Goal: Task Accomplishment & Management: Manage account settings

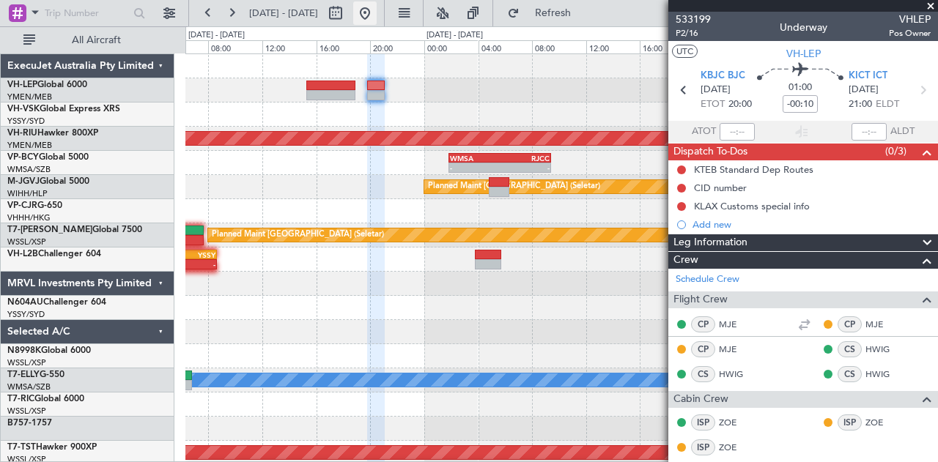
click at [377, 10] on button at bounding box center [364, 12] width 23 height 23
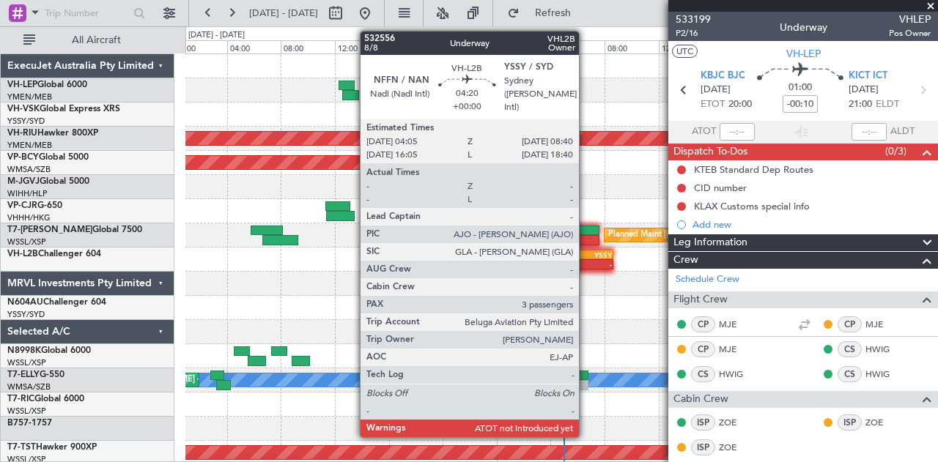
click at [586, 261] on div "-" at bounding box center [596, 264] width 29 height 9
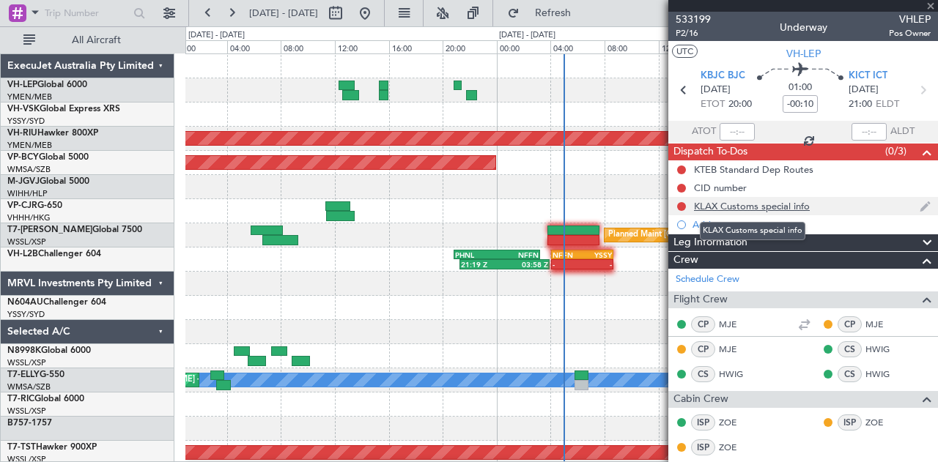
type input "3"
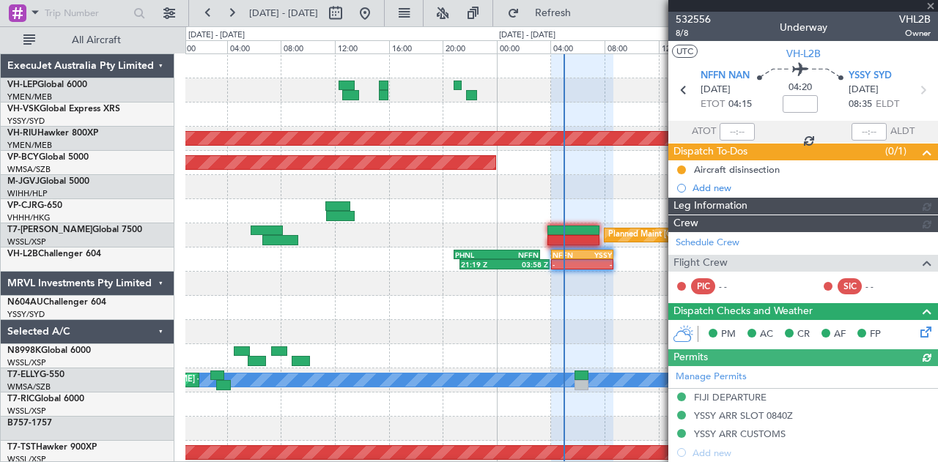
type input "[PERSON_NAME] (EYU)"
type input "A0017"
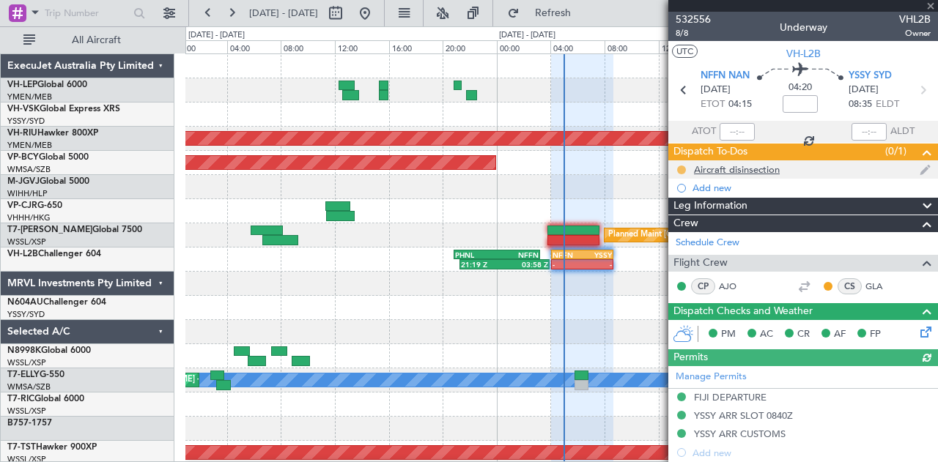
click at [682, 167] on button at bounding box center [681, 170] width 9 height 9
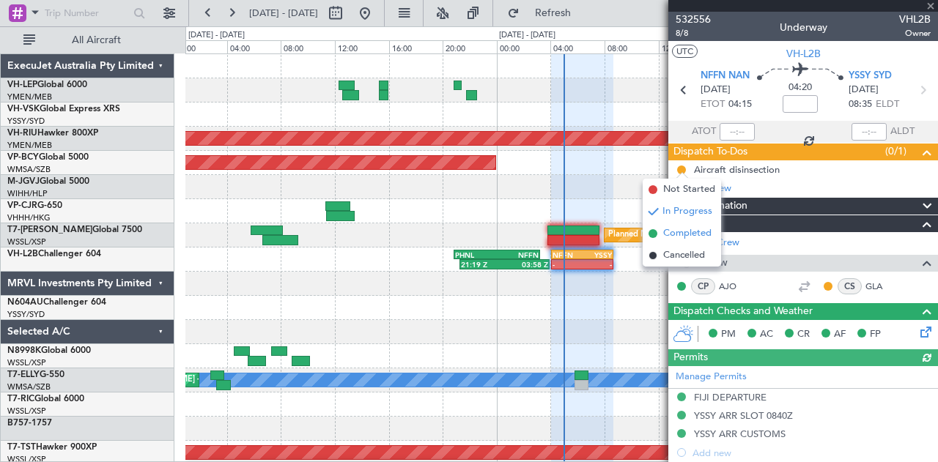
click at [682, 236] on span "Completed" at bounding box center [687, 233] width 48 height 15
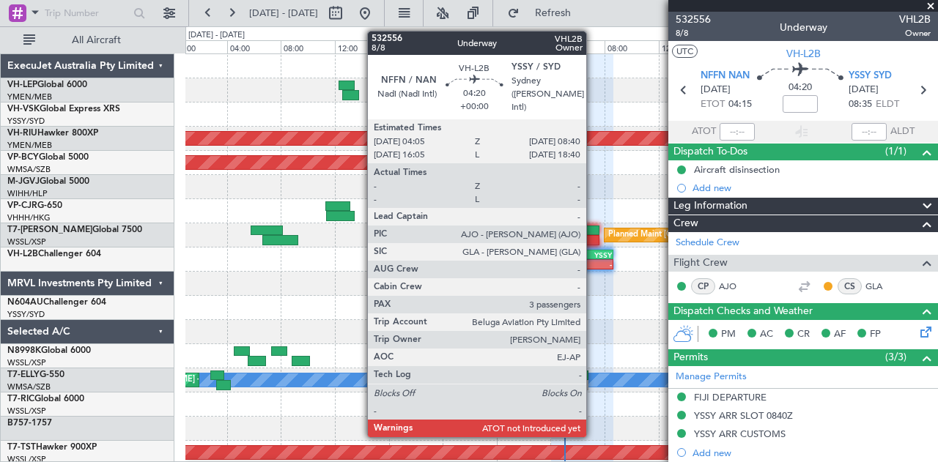
click at [594, 260] on div "-" at bounding box center [596, 264] width 29 height 9
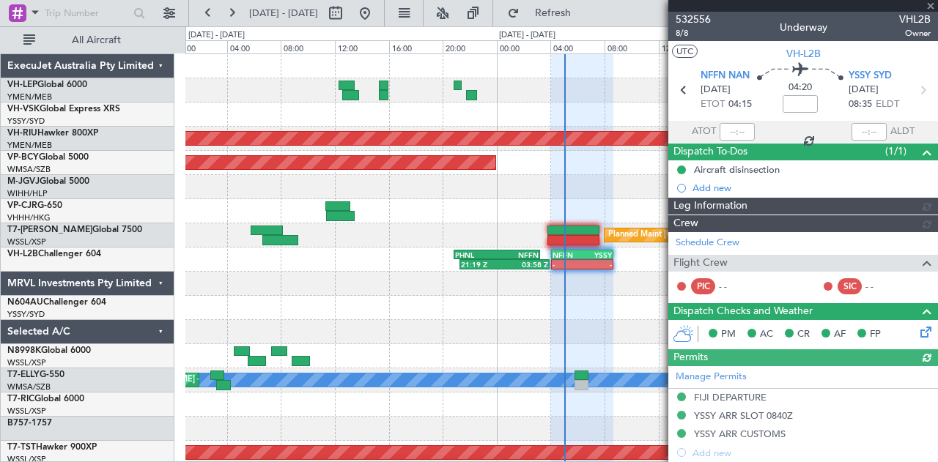
type input "[PERSON_NAME] (EYU)"
type input "A0017"
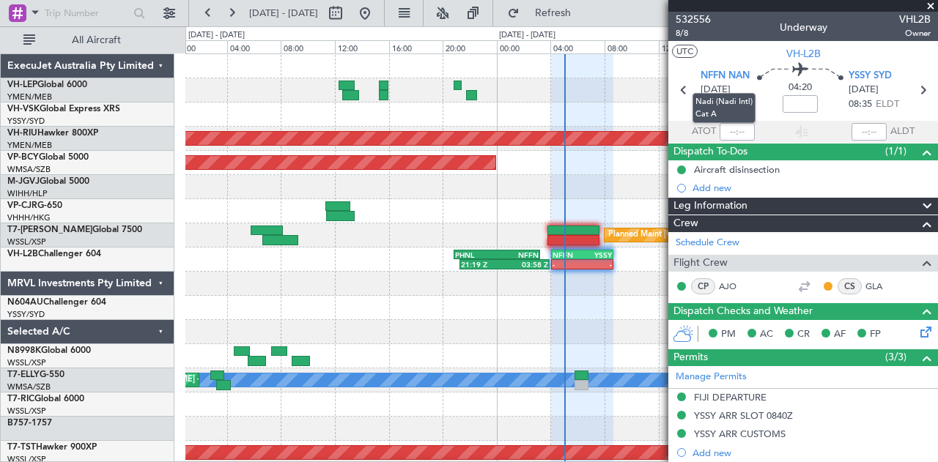
click at [741, 130] on mat-tooltip-component "Nadi (Nadi Intl) Cat A" at bounding box center [724, 108] width 84 height 51
click at [734, 133] on input "text" at bounding box center [737, 132] width 35 height 18
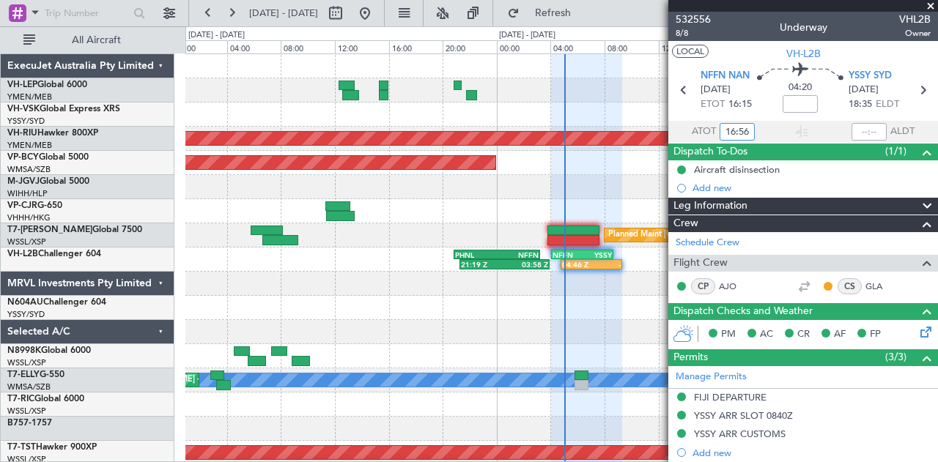
type input "04:56"
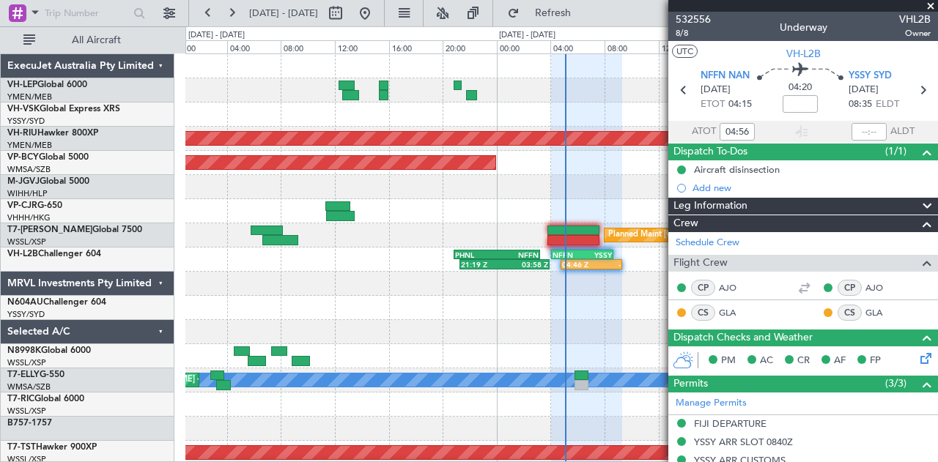
type input "[PERSON_NAME] (EYU)"
type input "A0017"
type input "[PERSON_NAME] (EYU)"
type input "A0017"
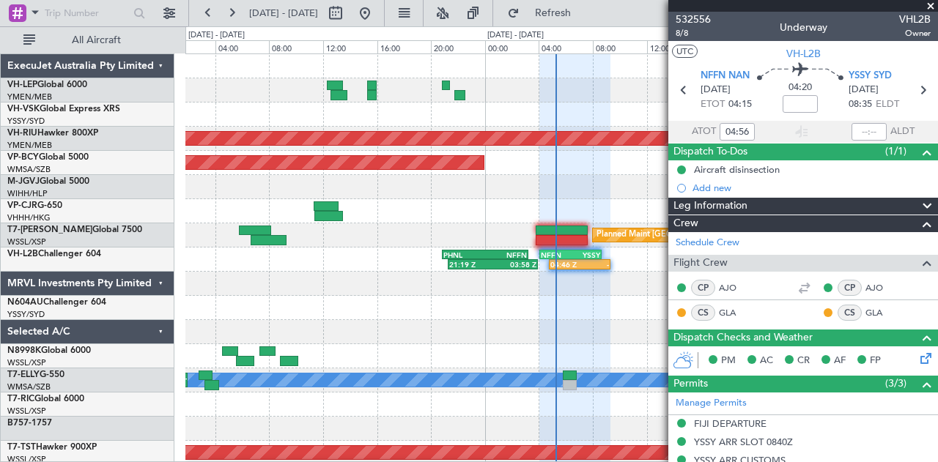
click at [408, 150] on div "Planned Maint [GEOGRAPHIC_DATA] ([GEOGRAPHIC_DATA]) Planned Maint [GEOGRAPHIC_D…" at bounding box center [561, 453] width 753 height 798
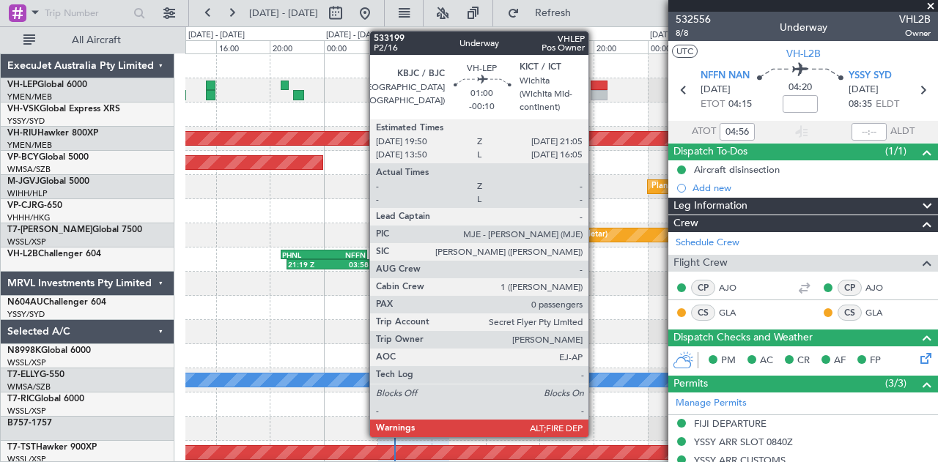
click at [596, 85] on div at bounding box center [600, 86] width 18 height 10
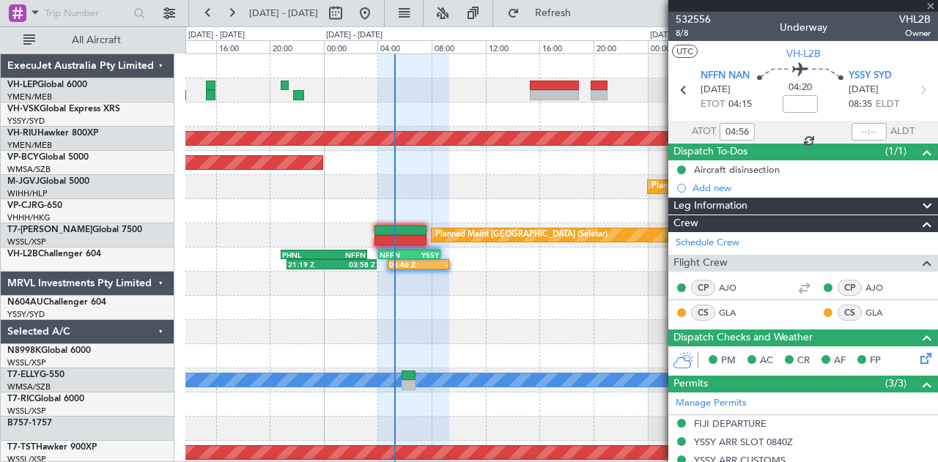
type input "-00:10"
type input "0"
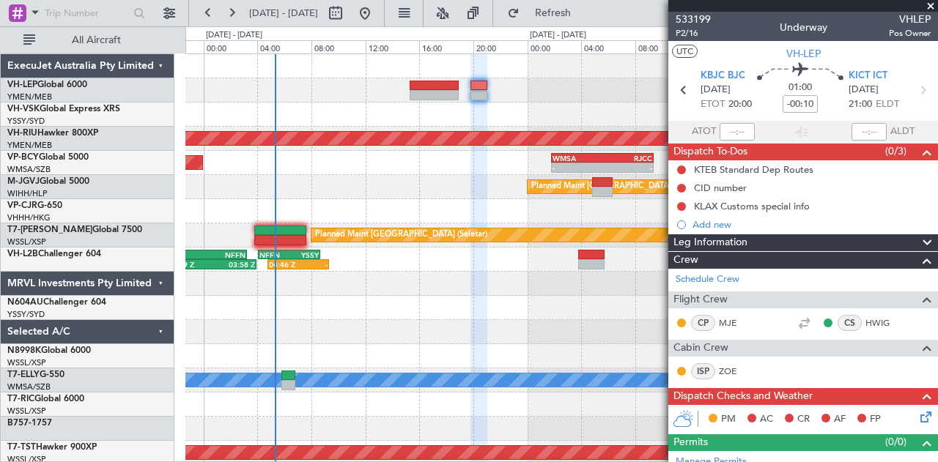
click at [152, 332] on div "Planned Maint [GEOGRAPHIC_DATA] ([GEOGRAPHIC_DATA]) Planned Maint [GEOGRAPHIC_D…" at bounding box center [469, 244] width 938 height 436
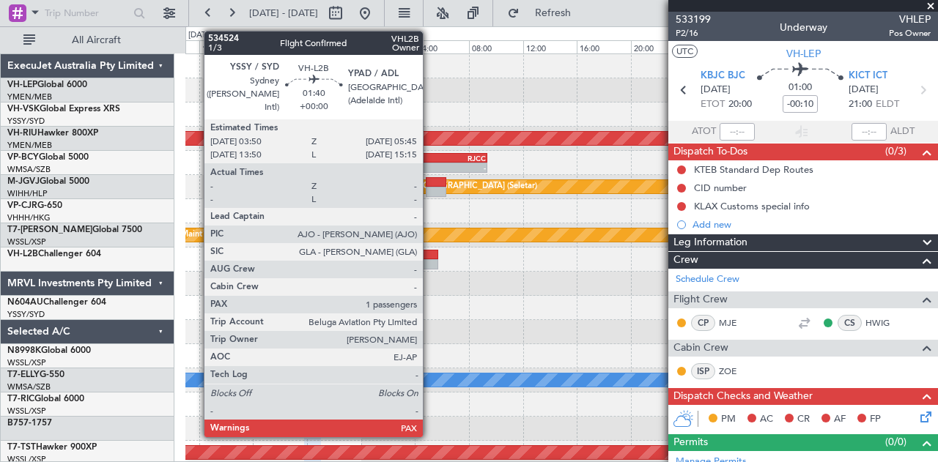
click at [430, 267] on div at bounding box center [425, 264] width 26 height 10
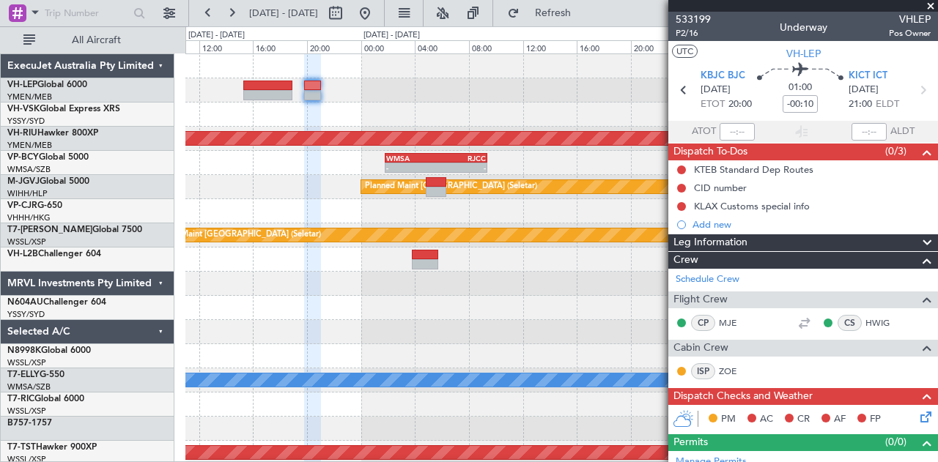
click at [405, 305] on div at bounding box center [561, 308] width 753 height 24
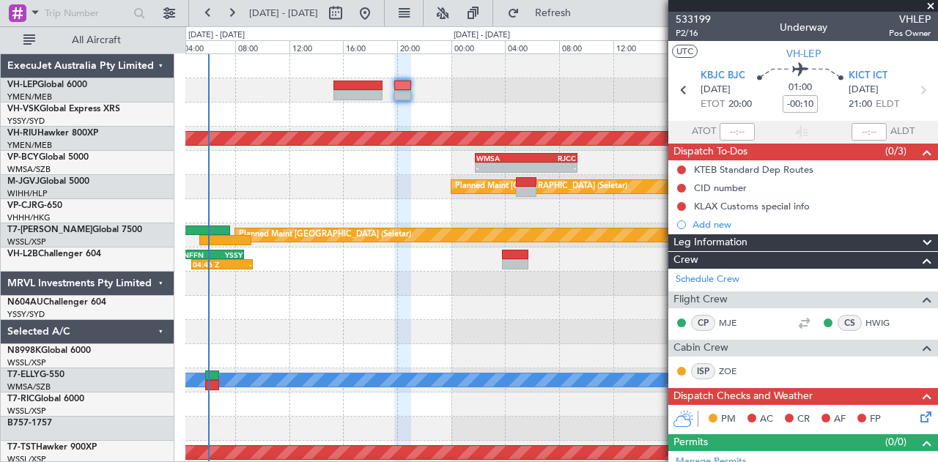
click at [352, 311] on div at bounding box center [561, 308] width 753 height 24
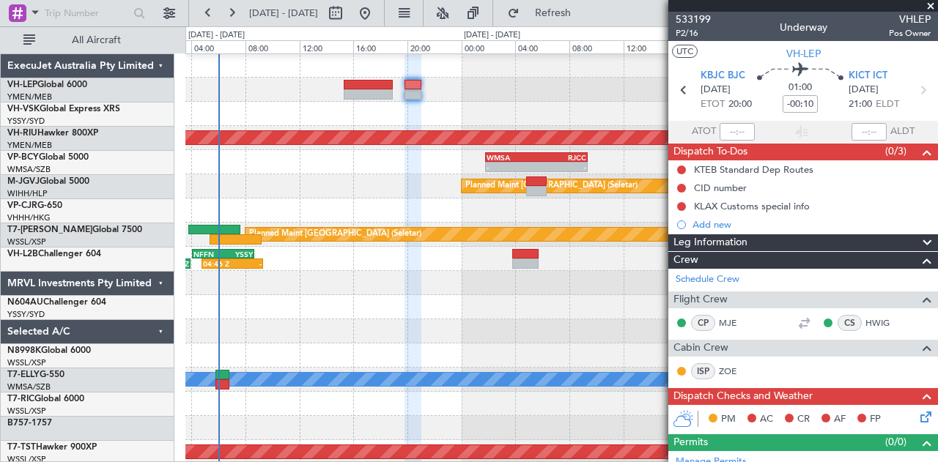
scroll to position [1, 0]
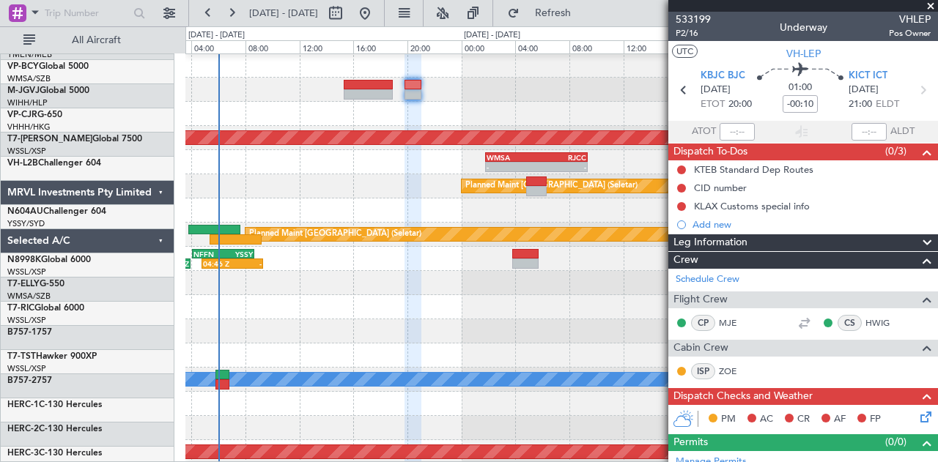
click at [421, 320] on div at bounding box center [561, 332] width 753 height 24
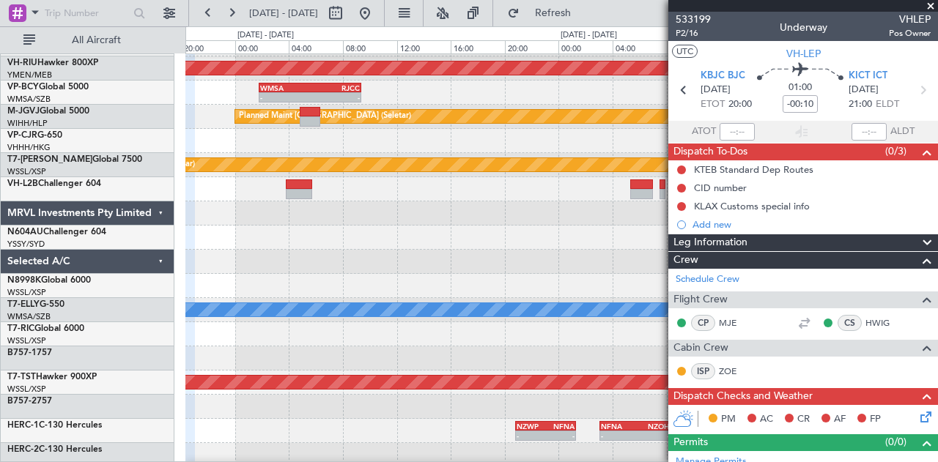
click at [272, 298] on div "MEL" at bounding box center [561, 310] width 753 height 24
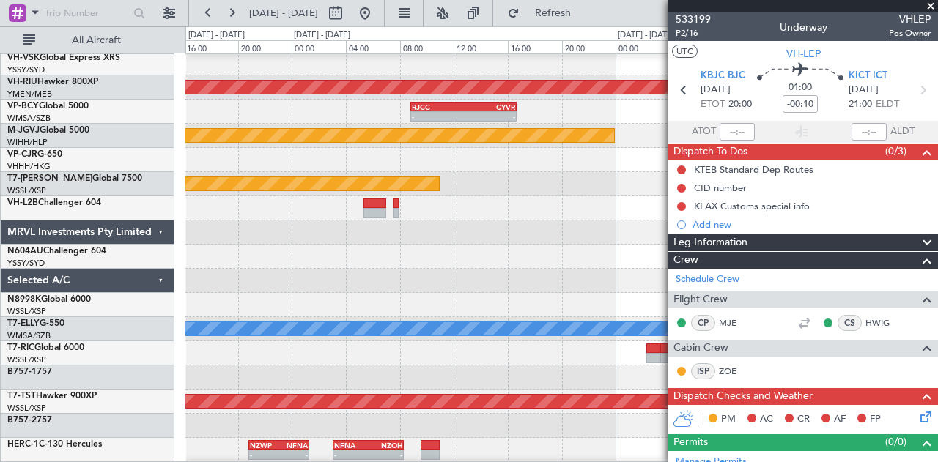
click at [207, 254] on div at bounding box center [561, 257] width 753 height 24
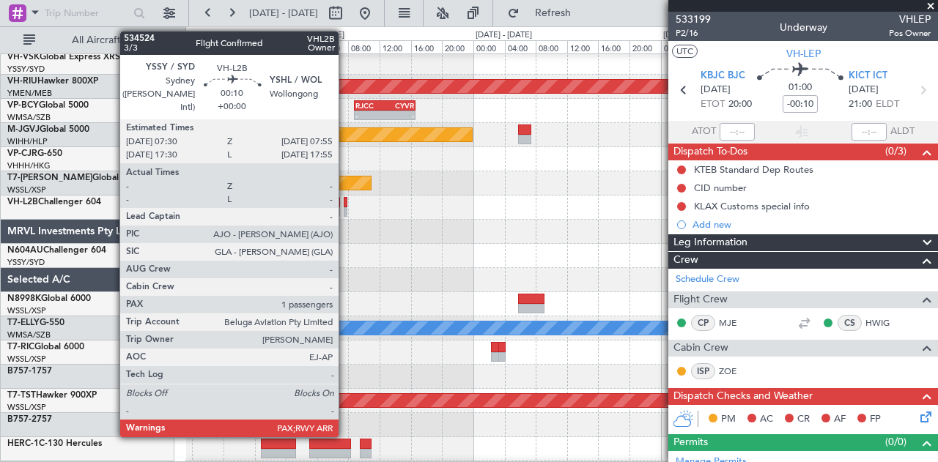
click at [346, 203] on div at bounding box center [346, 202] width 4 height 10
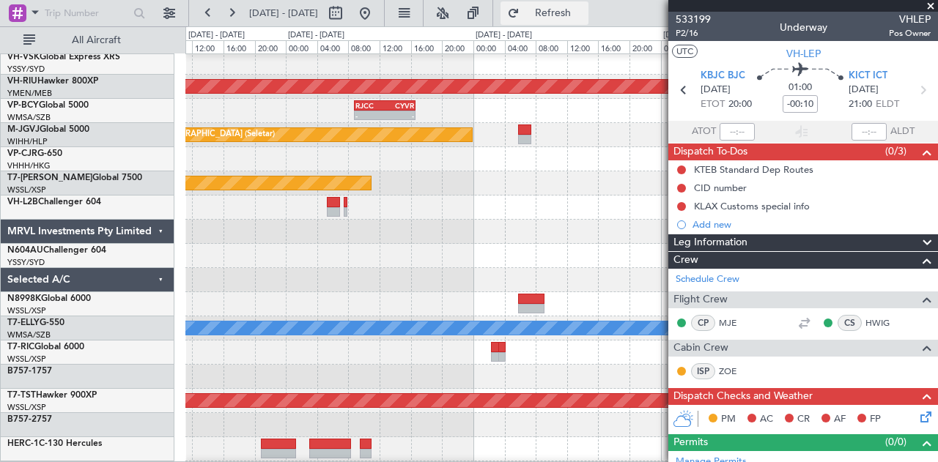
click at [560, 8] on button "Refresh" at bounding box center [545, 12] width 88 height 23
click at [501, 282] on div at bounding box center [561, 280] width 753 height 24
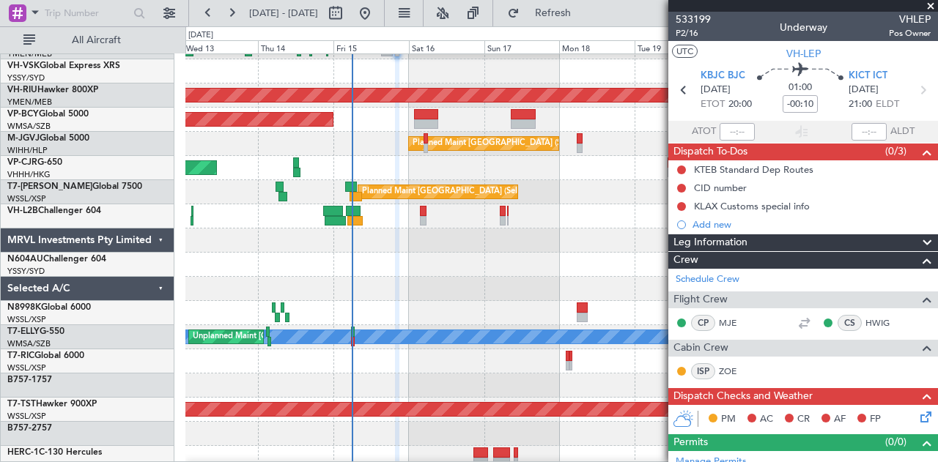
click at [931, 4] on span at bounding box center [930, 6] width 15 height 13
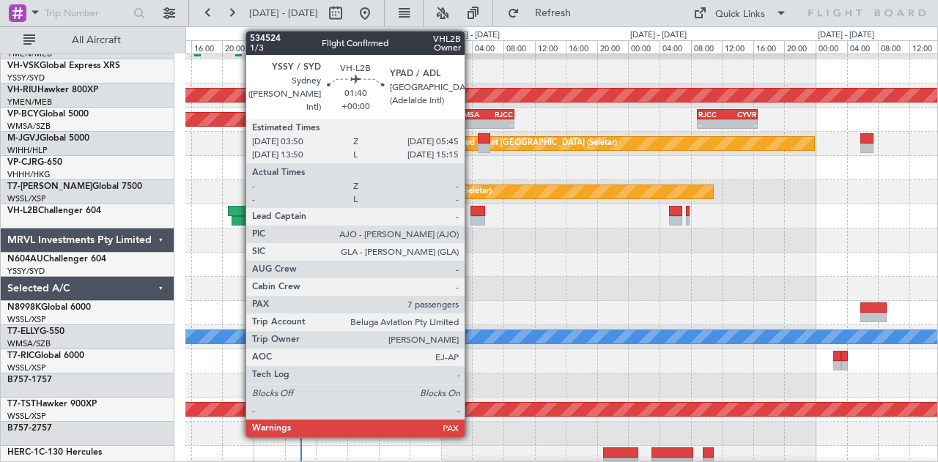
click at [472, 217] on div at bounding box center [478, 221] width 15 height 10
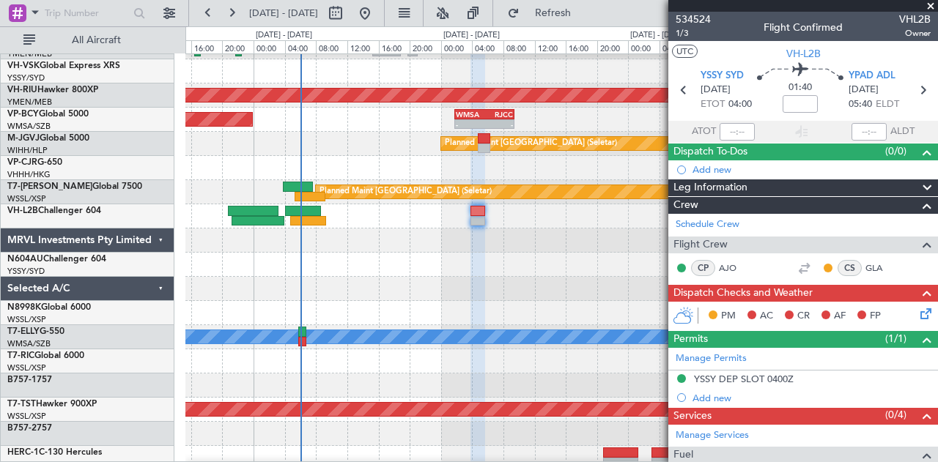
scroll to position [0, 0]
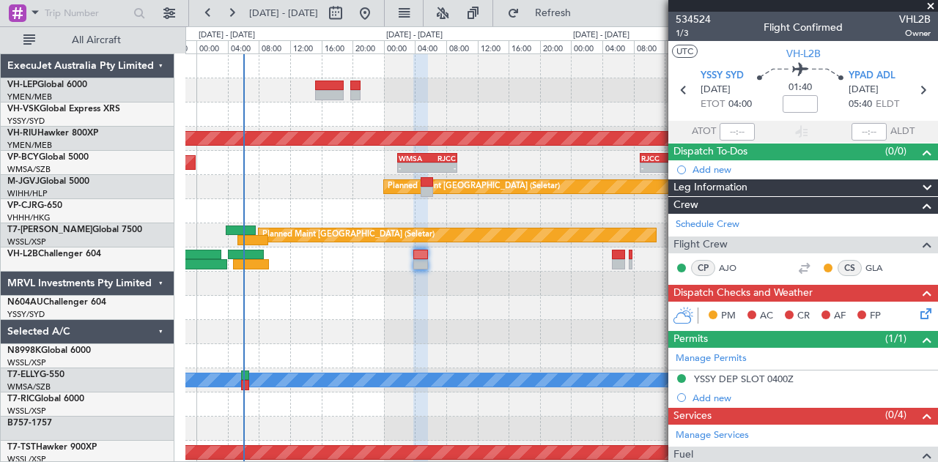
click at [509, 350] on div "Unplanned Maint Wichita (Wichita Mid-continent) Planned Maint [GEOGRAPHIC_DATA]…" at bounding box center [561, 453] width 753 height 798
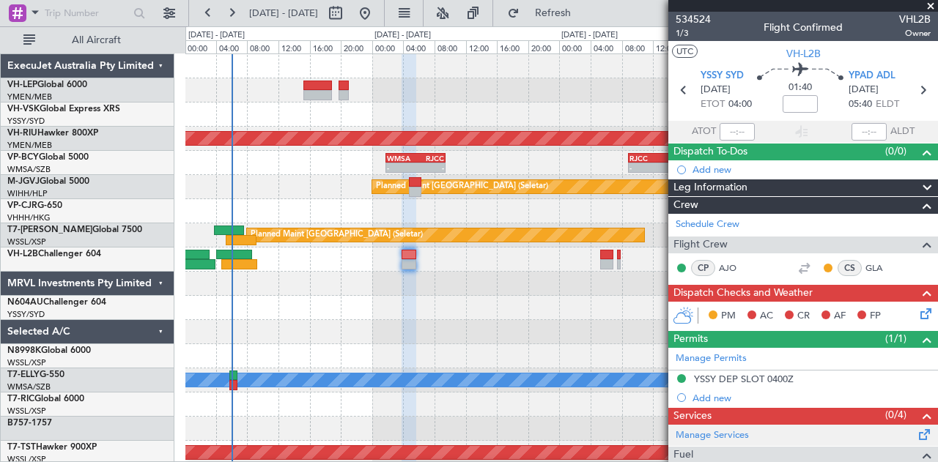
scroll to position [350, 0]
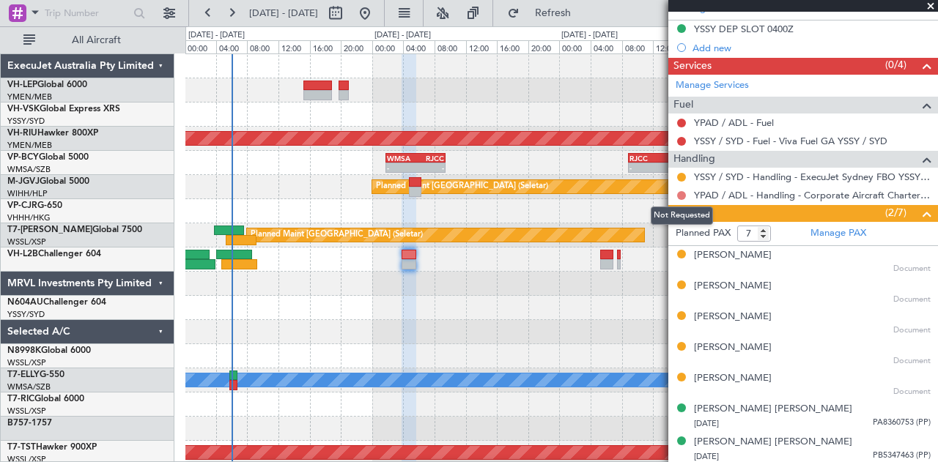
click at [683, 191] on button at bounding box center [681, 195] width 9 height 9
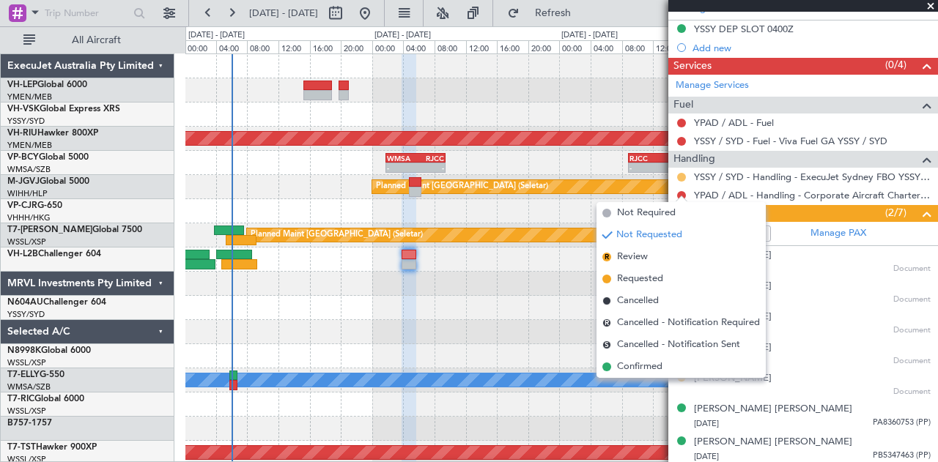
click at [683, 173] on button at bounding box center [681, 177] width 9 height 9
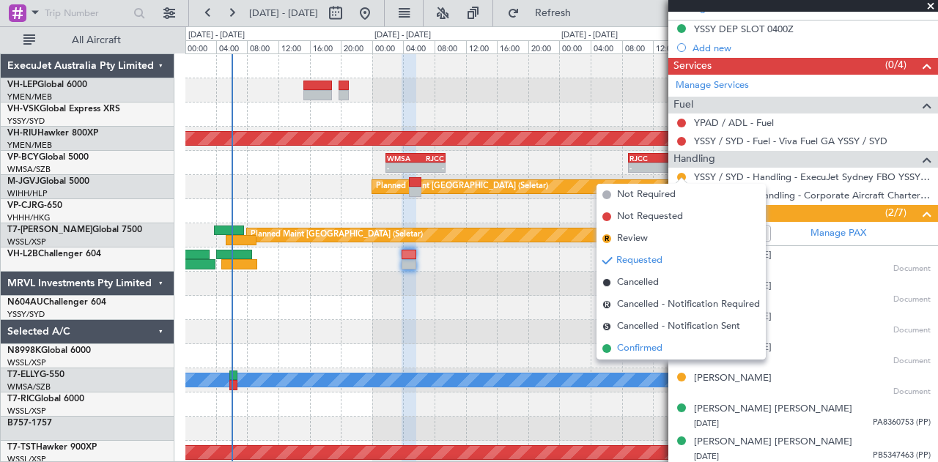
click at [636, 344] on span "Confirmed" at bounding box center [639, 349] width 45 height 15
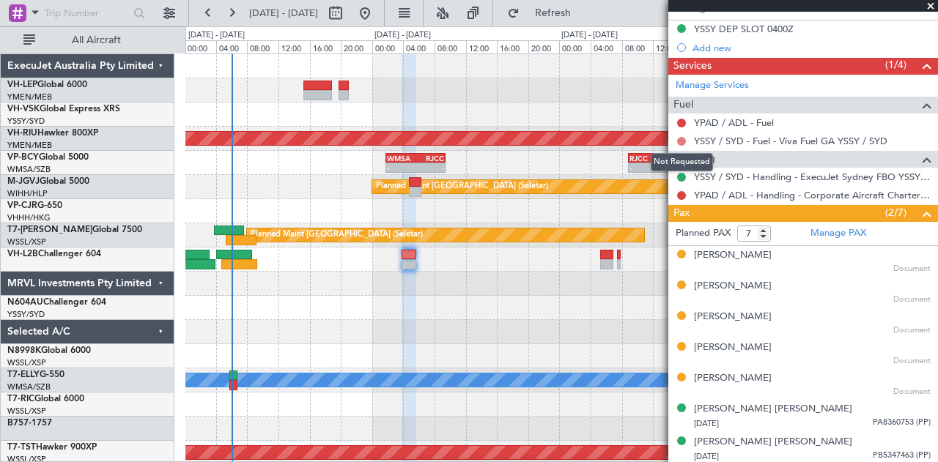
click at [682, 137] on button at bounding box center [681, 141] width 9 height 9
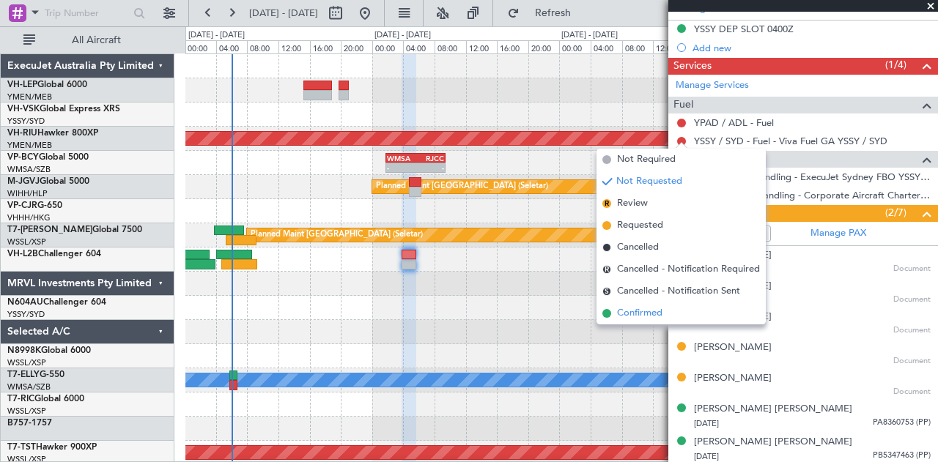
click at [614, 311] on li "Confirmed" at bounding box center [681, 314] width 169 height 22
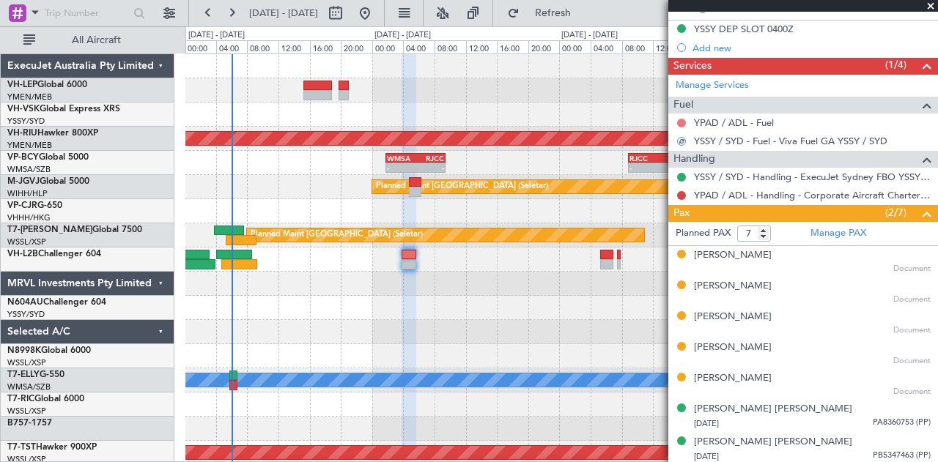
click at [680, 119] on button at bounding box center [681, 123] width 9 height 9
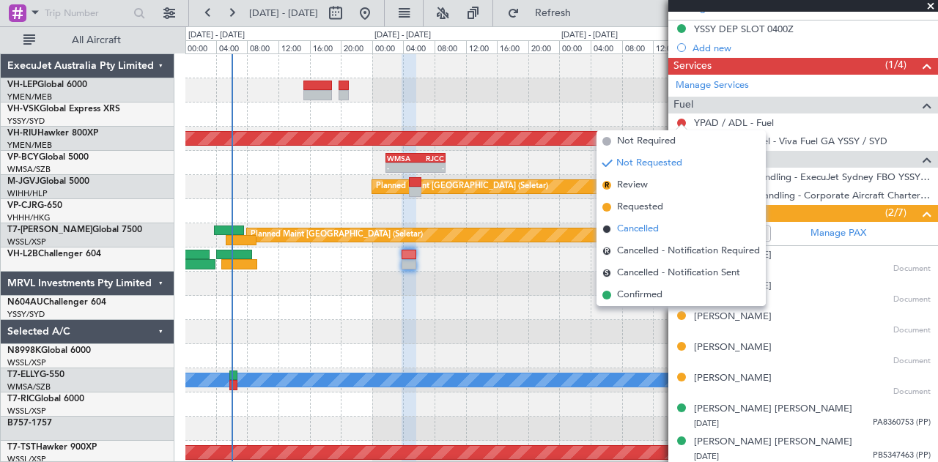
click at [644, 229] on span "Cancelled" at bounding box center [638, 229] width 42 height 15
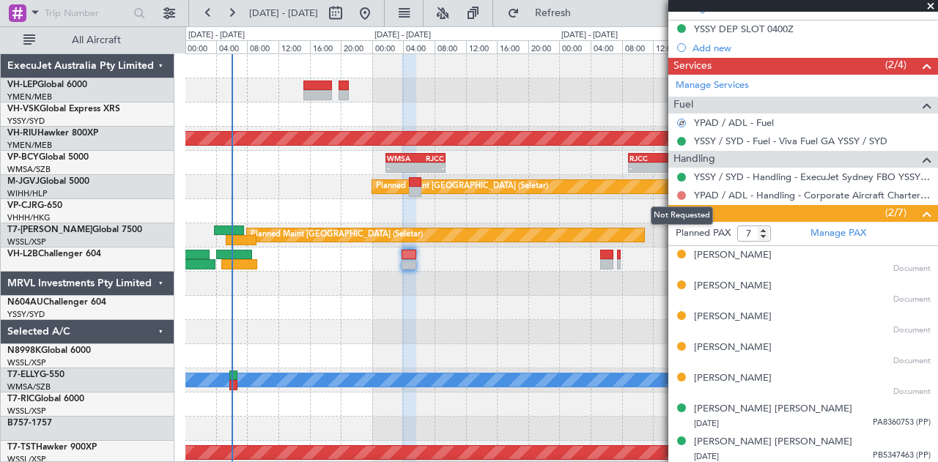
click at [684, 191] on button at bounding box center [681, 195] width 9 height 9
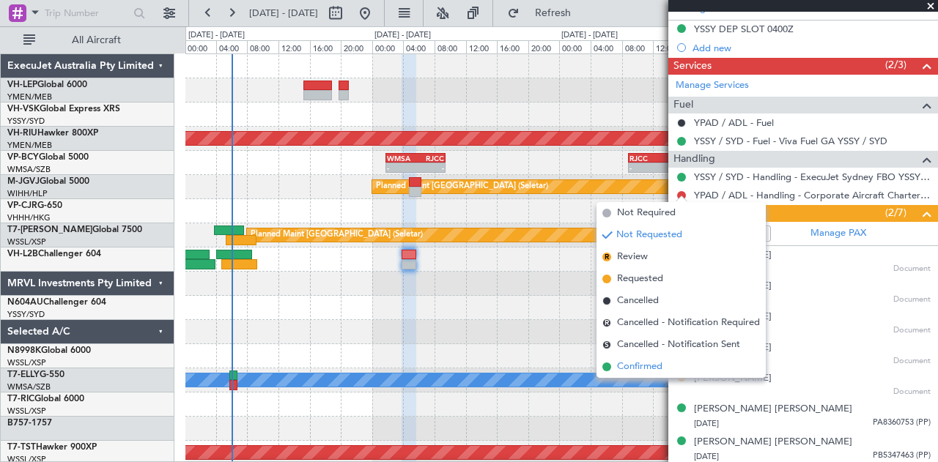
click at [638, 366] on span "Confirmed" at bounding box center [639, 367] width 45 height 15
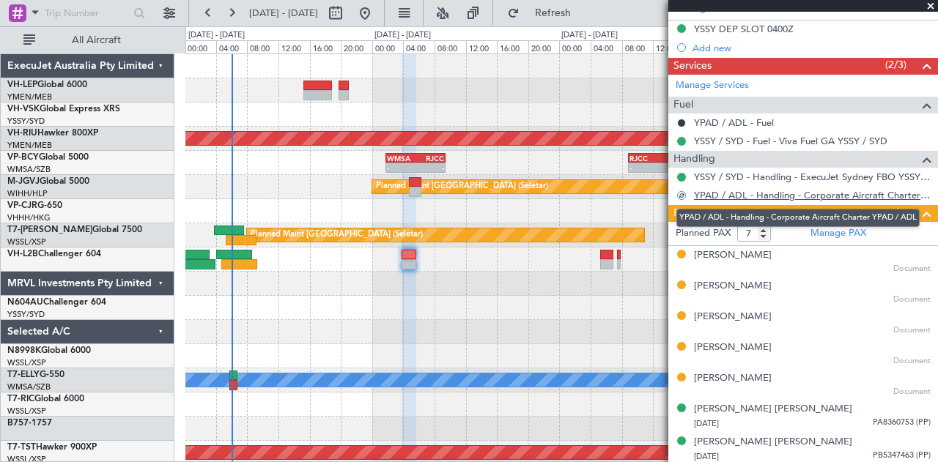
click at [737, 189] on link "YPAD / ADL - Handling - Corporate Aircraft Charter YPAD / ADL" at bounding box center [812, 195] width 237 height 12
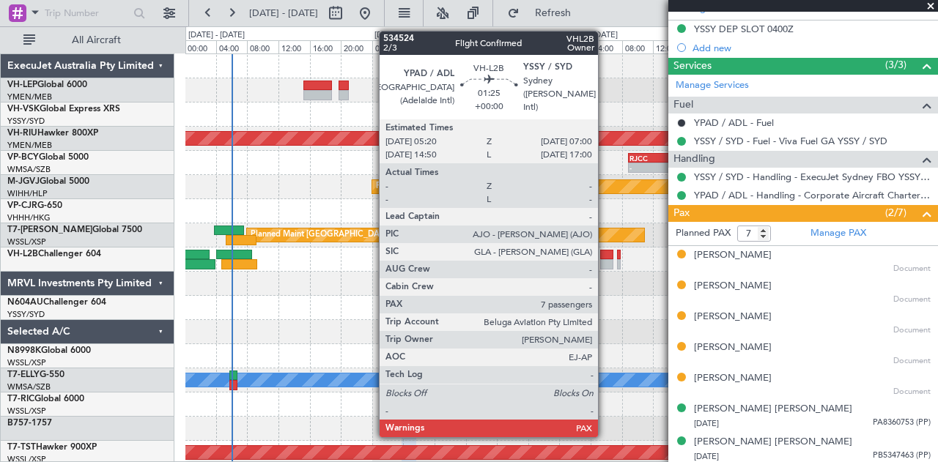
click at [605, 262] on div at bounding box center [606, 264] width 13 height 10
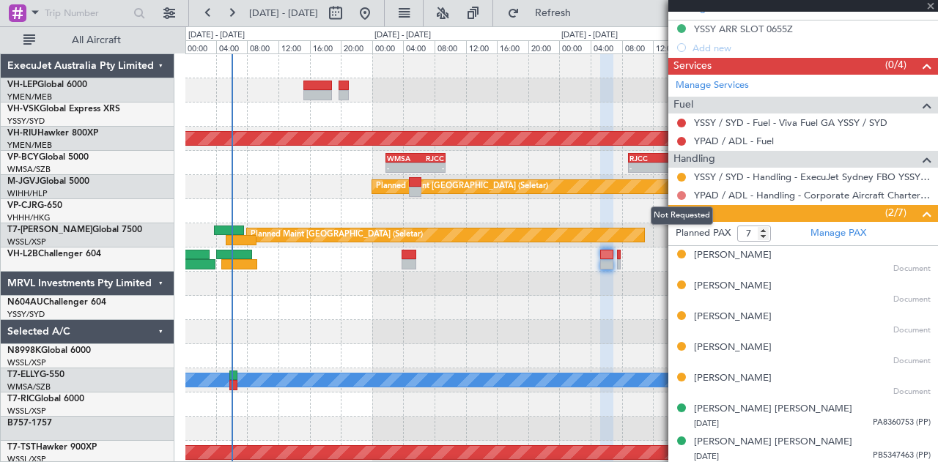
click at [682, 191] on button at bounding box center [681, 195] width 9 height 9
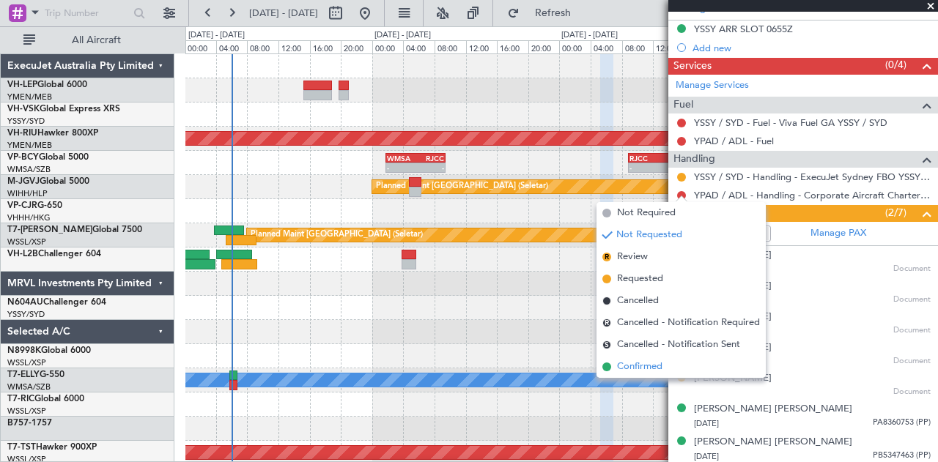
click at [639, 366] on span "Confirmed" at bounding box center [639, 367] width 45 height 15
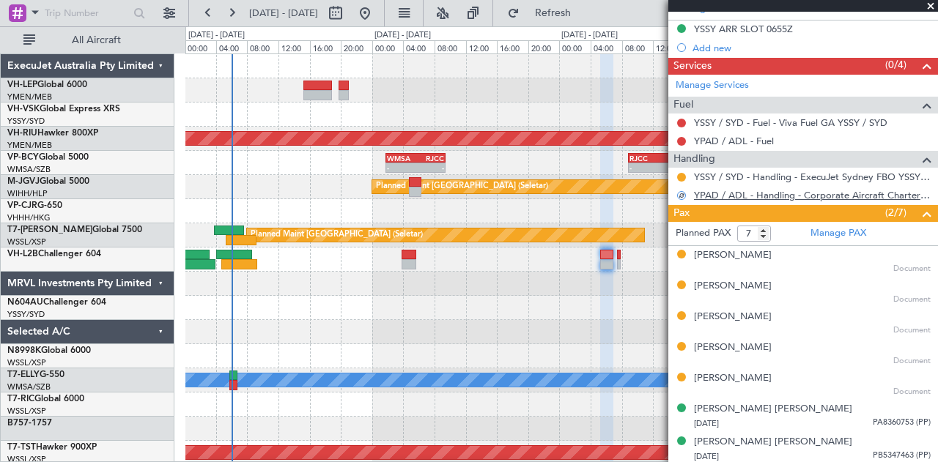
click at [816, 193] on link "YPAD / ADL - Handling - Corporate Aircraft Charter YPAD / ADL" at bounding box center [812, 195] width 237 height 12
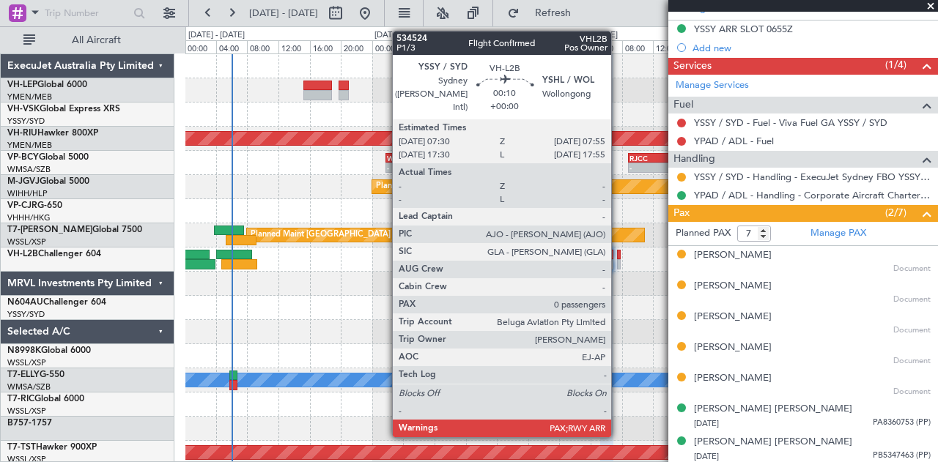
click at [619, 254] on div at bounding box center [619, 255] width 4 height 10
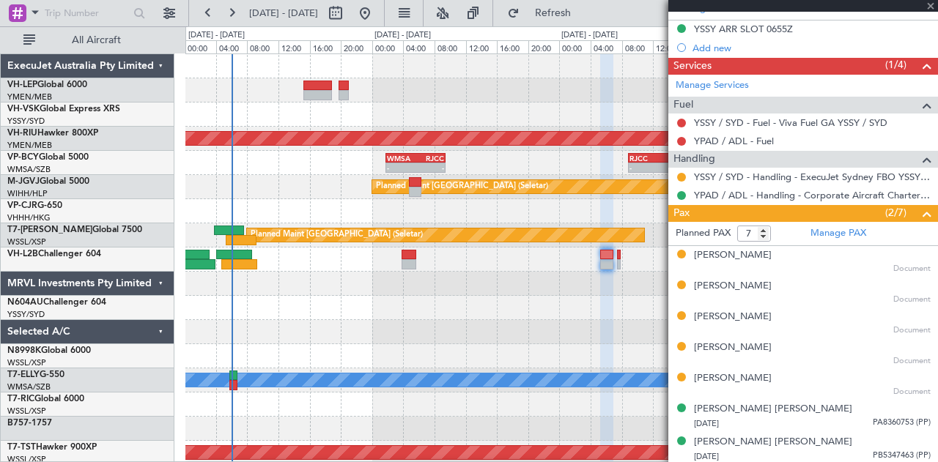
type input "0"
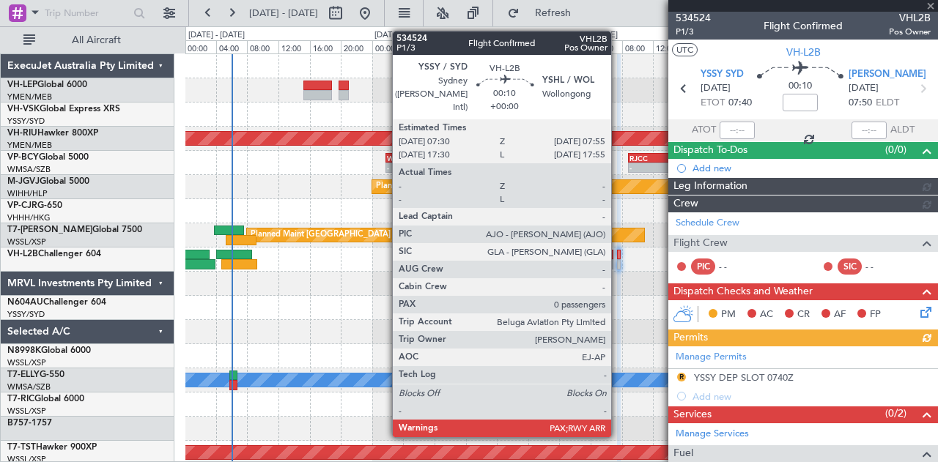
scroll to position [130, 0]
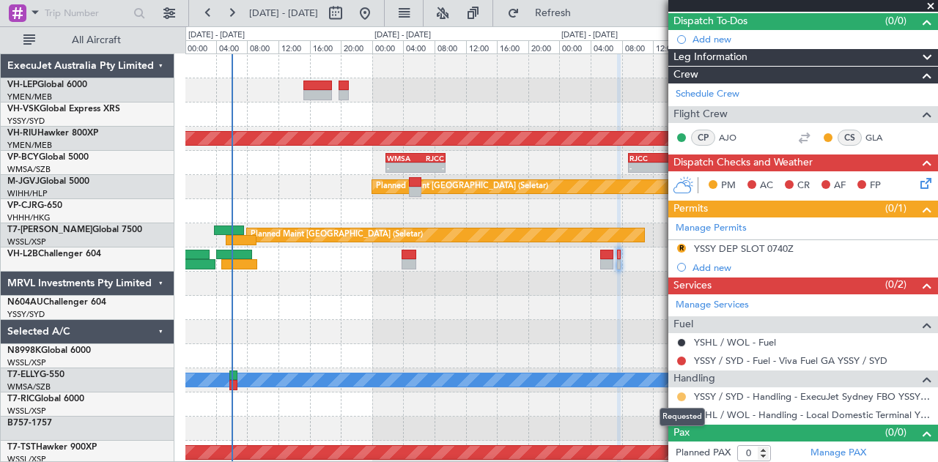
click at [683, 393] on button at bounding box center [681, 397] width 9 height 9
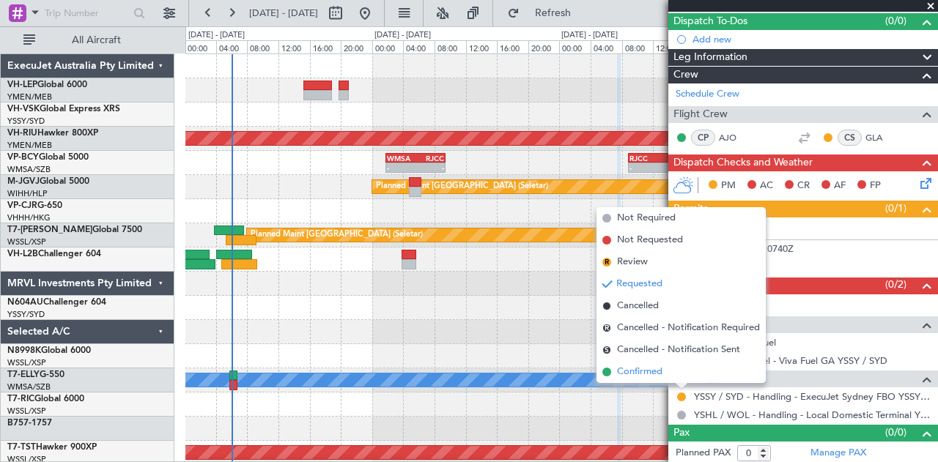
click at [663, 370] on li "Confirmed" at bounding box center [681, 372] width 169 height 22
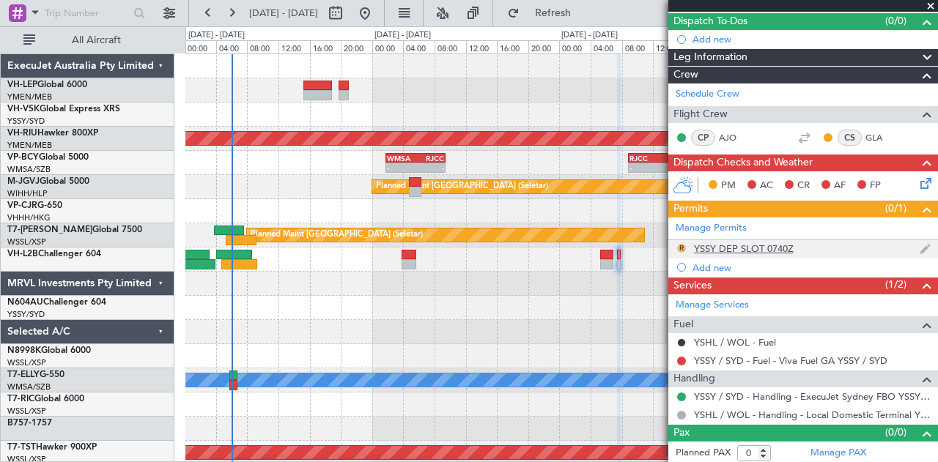
click at [683, 244] on button "R" at bounding box center [681, 248] width 9 height 9
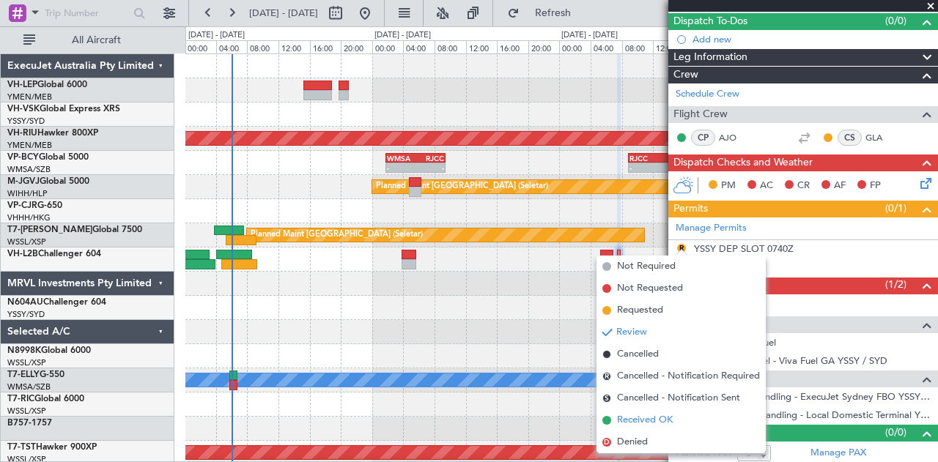
click at [646, 421] on span "Received OK" at bounding box center [645, 420] width 56 height 15
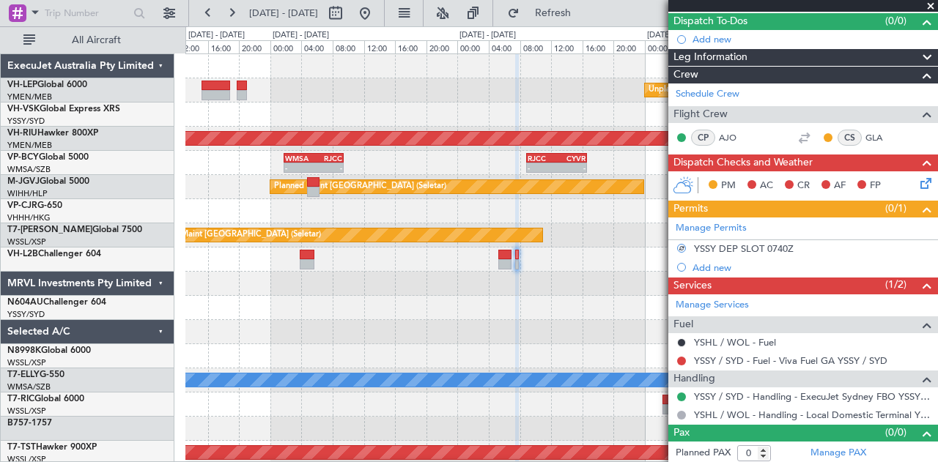
click at [437, 277] on div "Unplanned Maint Wichita (Wichita Mid-continent) Planned Maint [GEOGRAPHIC_DATA]…" at bounding box center [561, 453] width 753 height 798
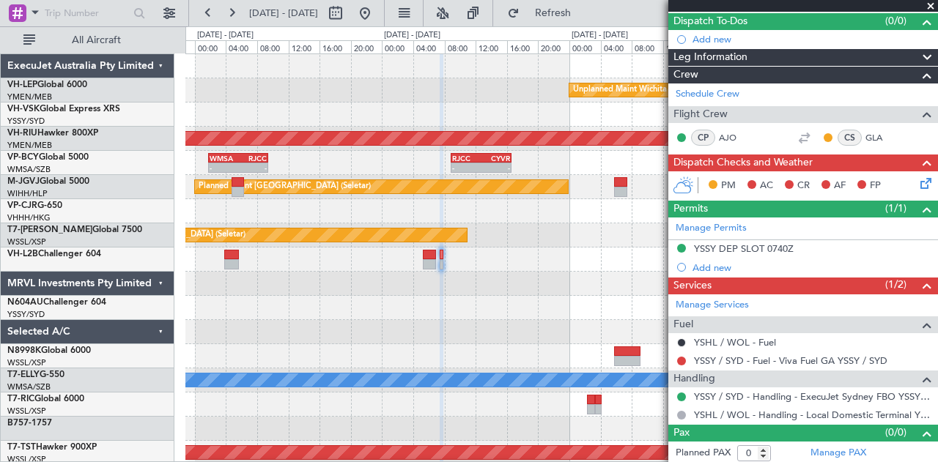
click at [677, 355] on div at bounding box center [682, 361] width 12 height 12
click at [679, 357] on button at bounding box center [681, 361] width 9 height 9
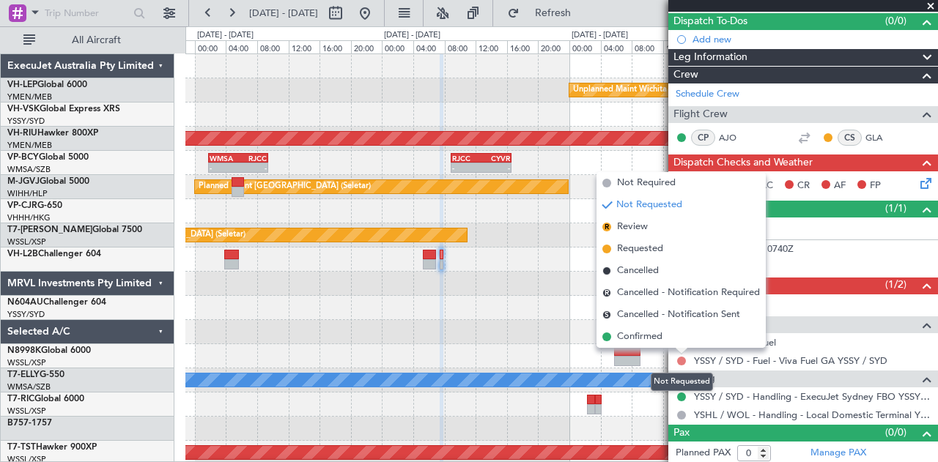
click at [679, 357] on button at bounding box center [681, 361] width 9 height 9
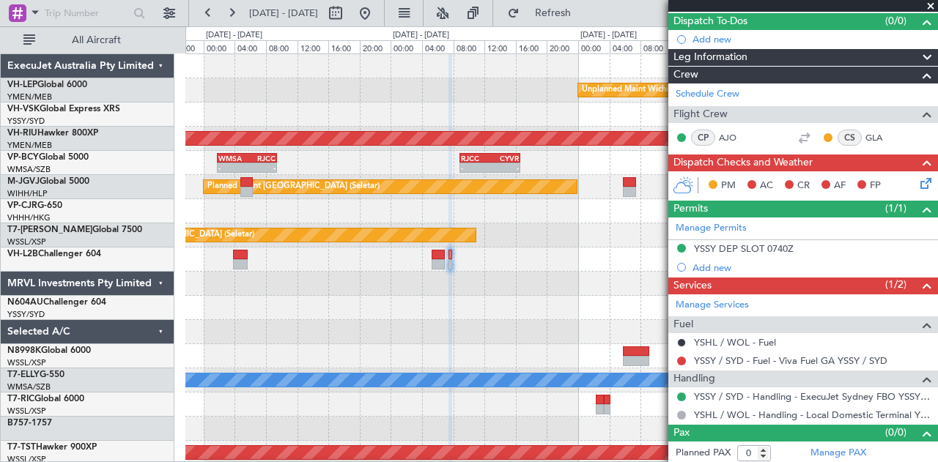
click at [377, 85] on div "Unplanned Maint Wichita (Wichita Mid-continent)" at bounding box center [561, 90] width 753 height 24
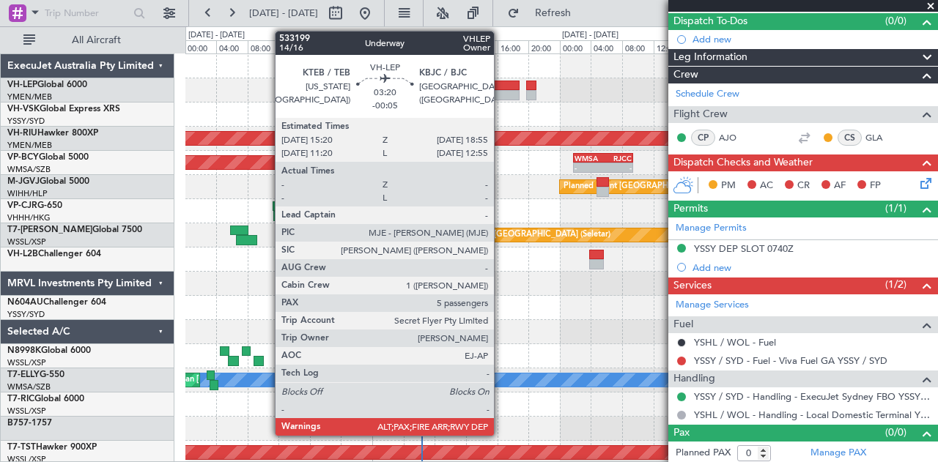
click at [501, 86] on div at bounding box center [505, 86] width 29 height 10
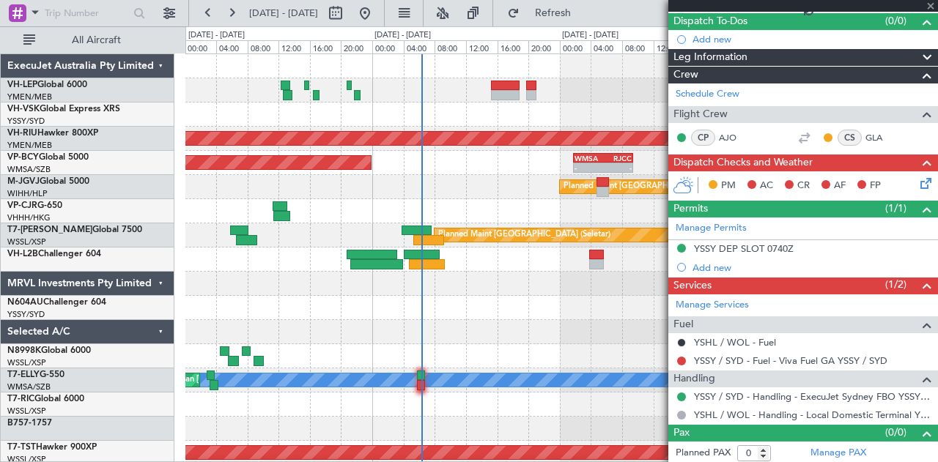
type input "-00:05"
type input "6"
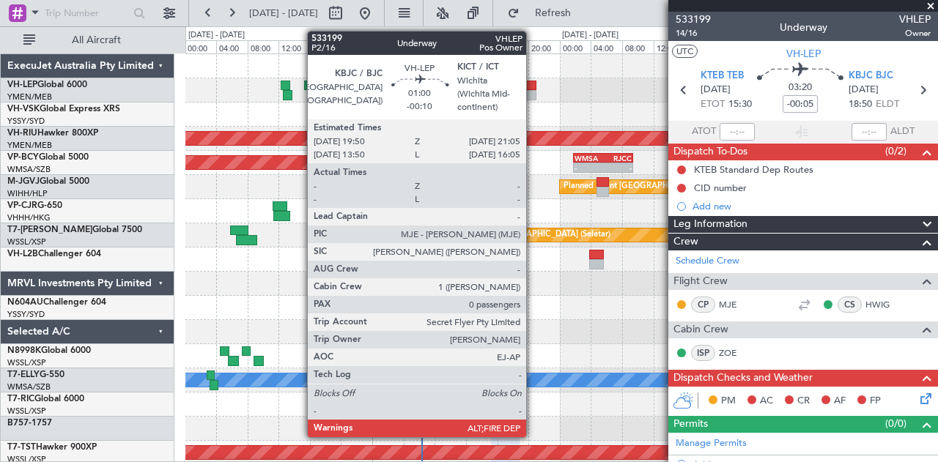
click at [534, 84] on div at bounding box center [531, 86] width 10 height 10
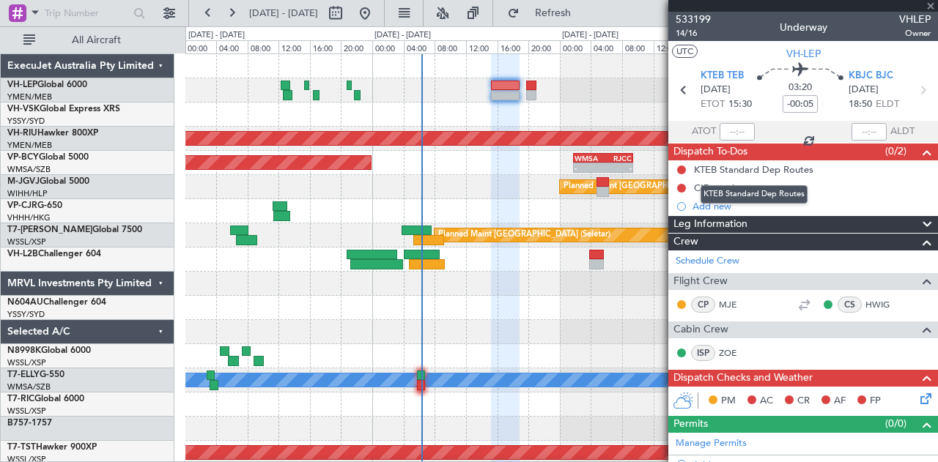
type input "-00:10"
type input "0"
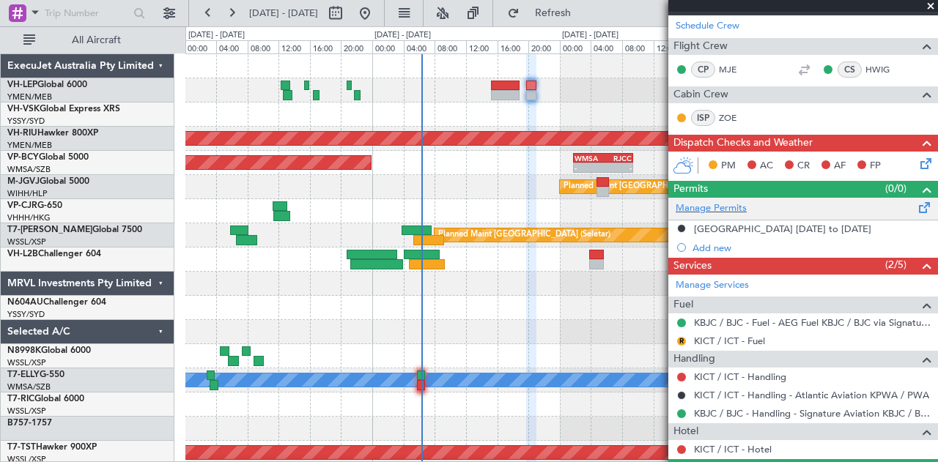
scroll to position [287, 0]
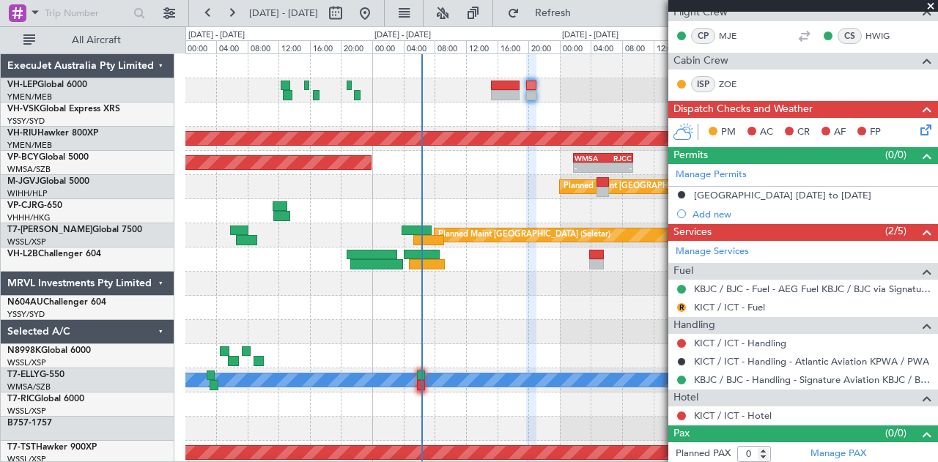
click at [932, 2] on span at bounding box center [930, 6] width 15 height 13
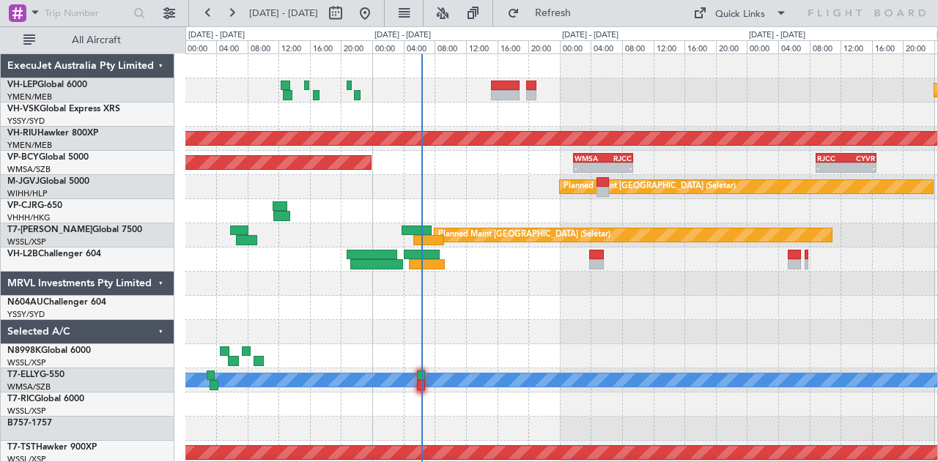
scroll to position [0, 0]
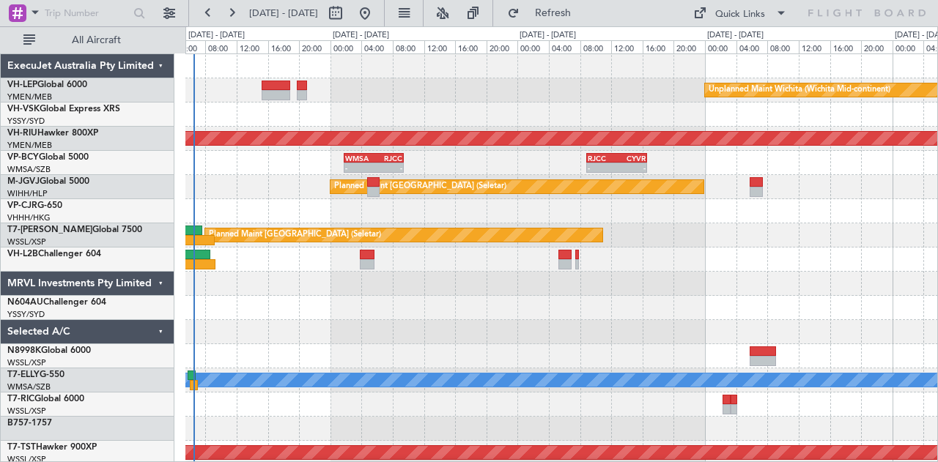
click at [101, 254] on div "Unplanned Maint Wichita (Wichita Mid-continent) Planned Maint [GEOGRAPHIC_DATA]…" at bounding box center [469, 244] width 938 height 436
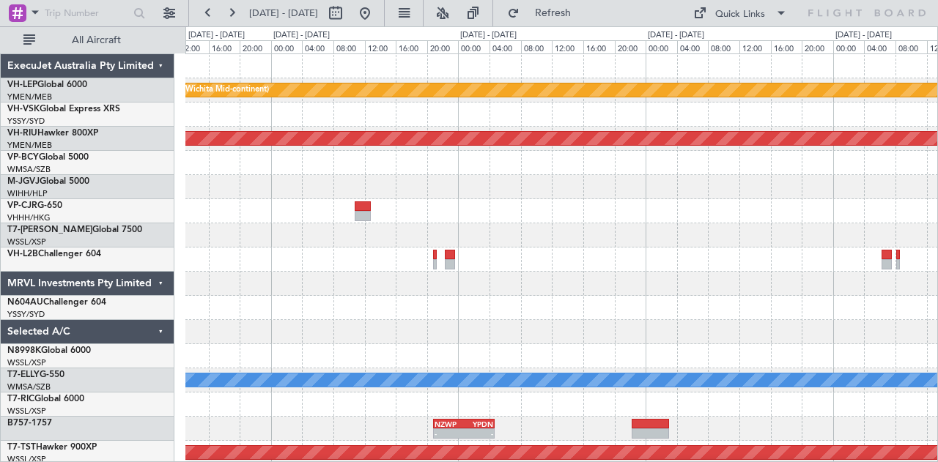
click at [170, 276] on div "Unplanned Maint Wichita (Wichita Mid-continent) Planned Maint [GEOGRAPHIC_DATA]…" at bounding box center [469, 244] width 938 height 436
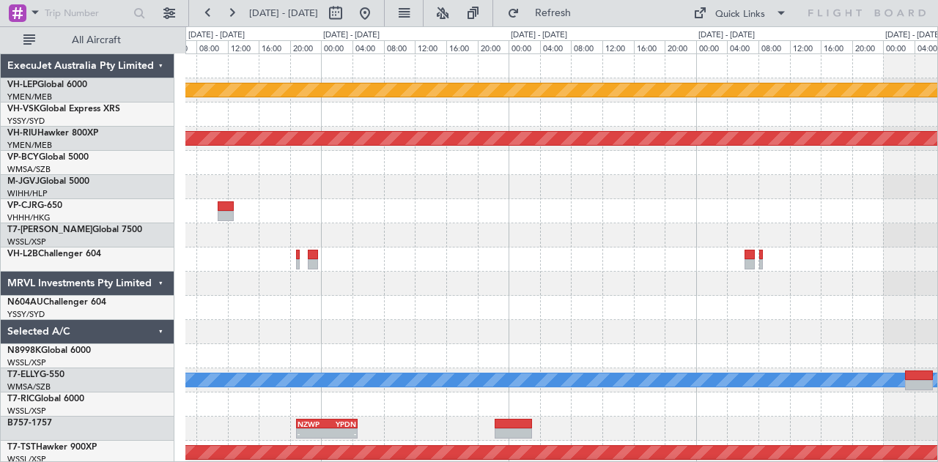
click at [372, 287] on div "Unplanned Maint Wichita (Wichita Mid-continent) Planned Maint [GEOGRAPHIC_DATA]…" at bounding box center [561, 453] width 753 height 798
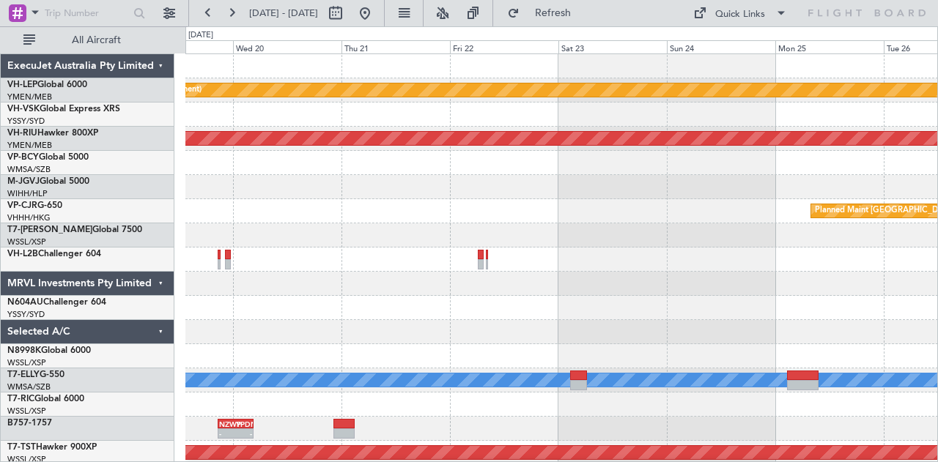
click at [254, 251] on div "Unplanned Maint Wichita (Wichita Mid-continent) Planned Maint [GEOGRAPHIC_DATA]…" at bounding box center [561, 453] width 753 height 798
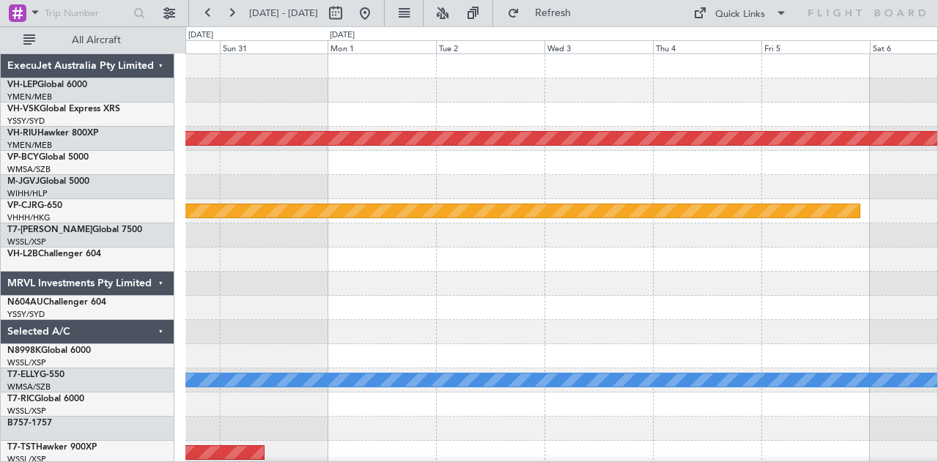
click at [0, 300] on div "Unplanned Maint Wichita (Wichita Mid-continent) Planned Maint [GEOGRAPHIC_DATA]…" at bounding box center [469, 244] width 938 height 436
click at [260, 220] on div "Unplanned Maint Wichita (Wichita Mid-continent) Planned Maint [GEOGRAPHIC_DATA]…" at bounding box center [561, 453] width 753 height 798
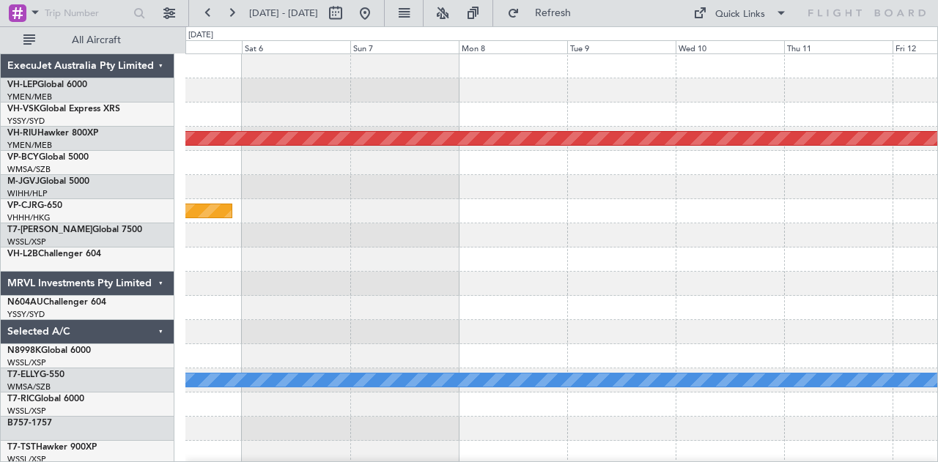
click at [128, 273] on div "Planned Maint [GEOGRAPHIC_DATA] ([GEOGRAPHIC_DATA]) Planned Maint [GEOGRAPHIC_D…" at bounding box center [469, 244] width 938 height 436
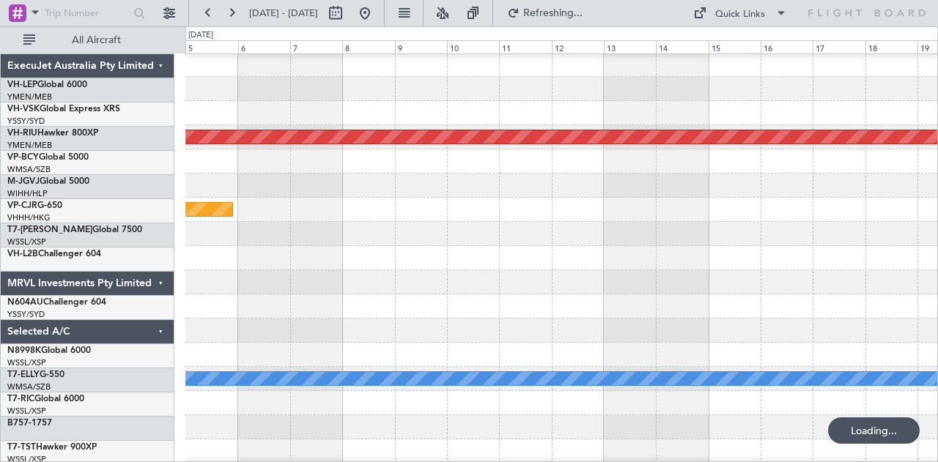
click at [531, 246] on div at bounding box center [561, 234] width 753 height 24
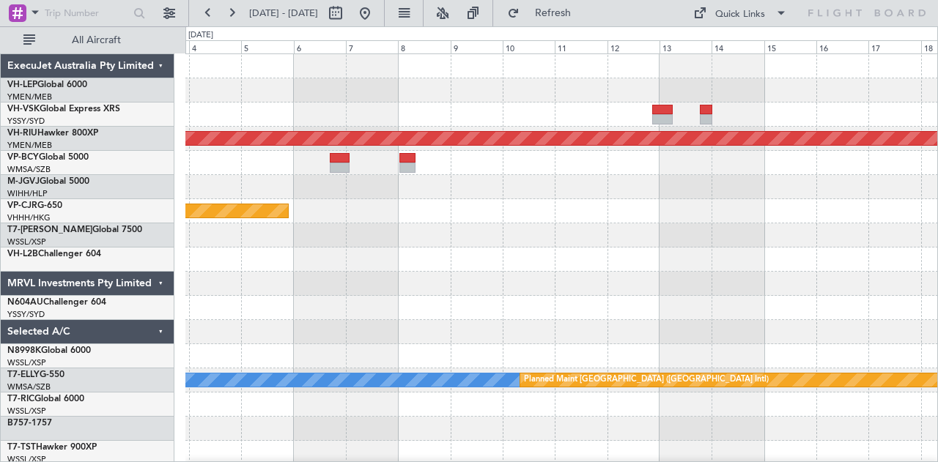
click at [493, 132] on div "Planned Maint [GEOGRAPHIC_DATA] ([GEOGRAPHIC_DATA]) Planned Maint [GEOGRAPHIC_D…" at bounding box center [561, 453] width 753 height 798
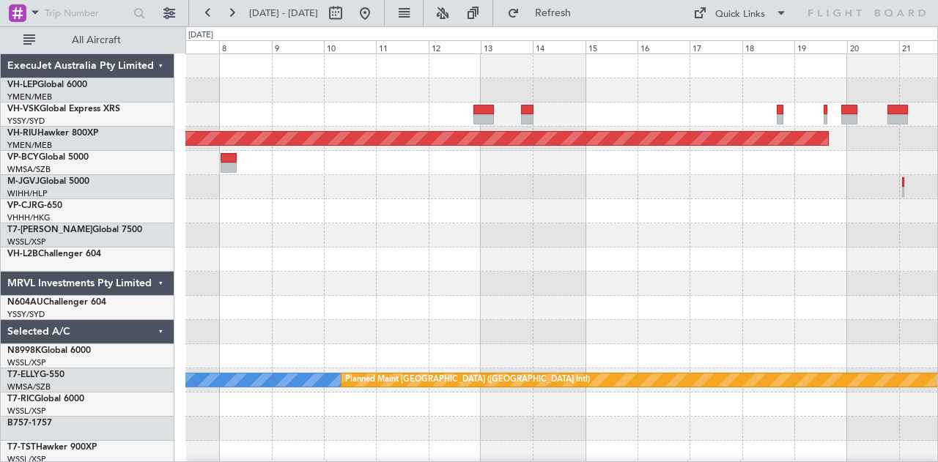
click at [428, 117] on div at bounding box center [561, 115] width 753 height 24
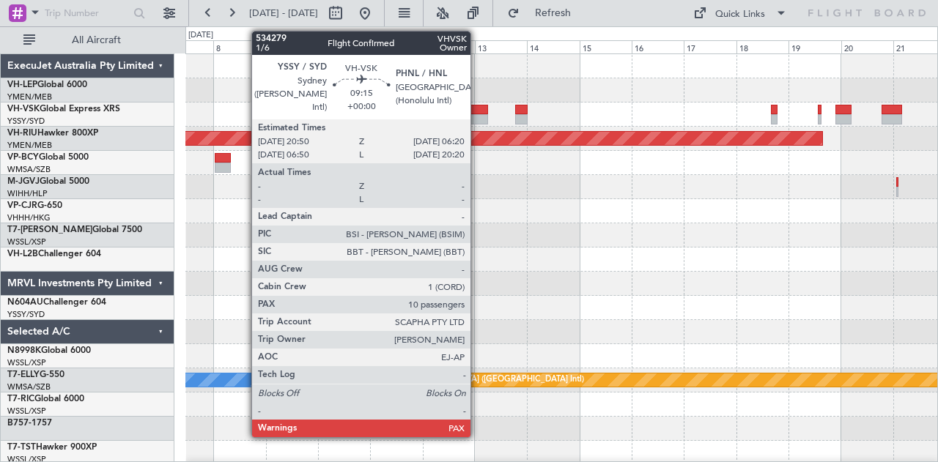
click at [478, 113] on div at bounding box center [478, 110] width 21 height 10
click at [480, 111] on div at bounding box center [478, 110] width 21 height 10
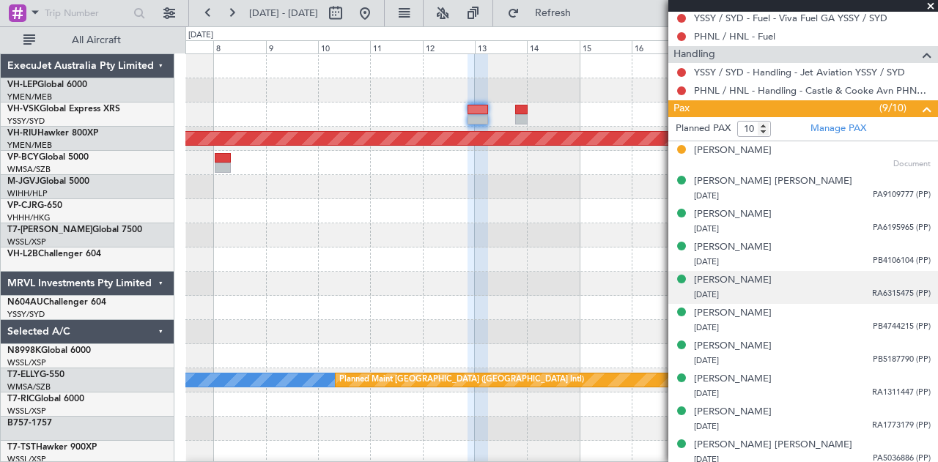
scroll to position [524, 0]
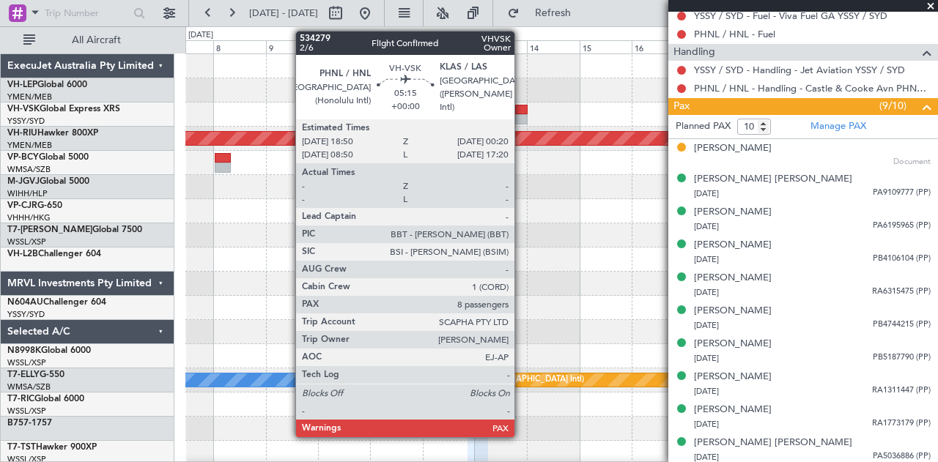
click at [522, 115] on div at bounding box center [521, 119] width 12 height 10
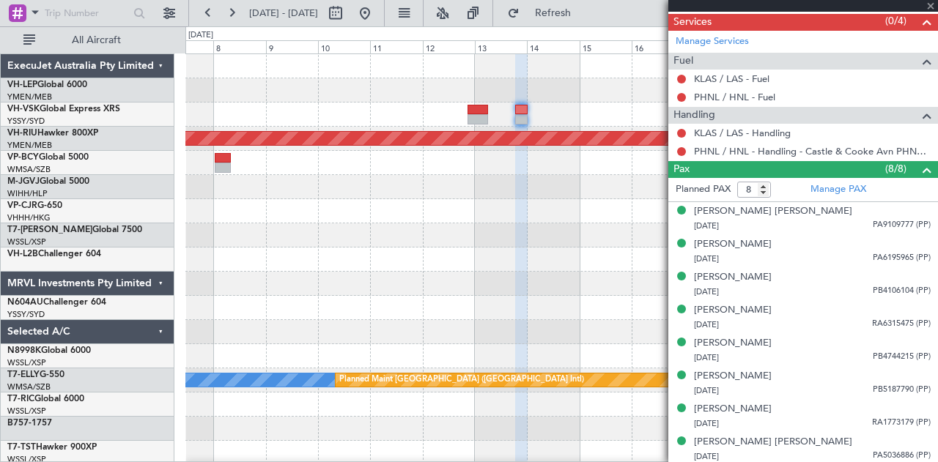
scroll to position [442, 0]
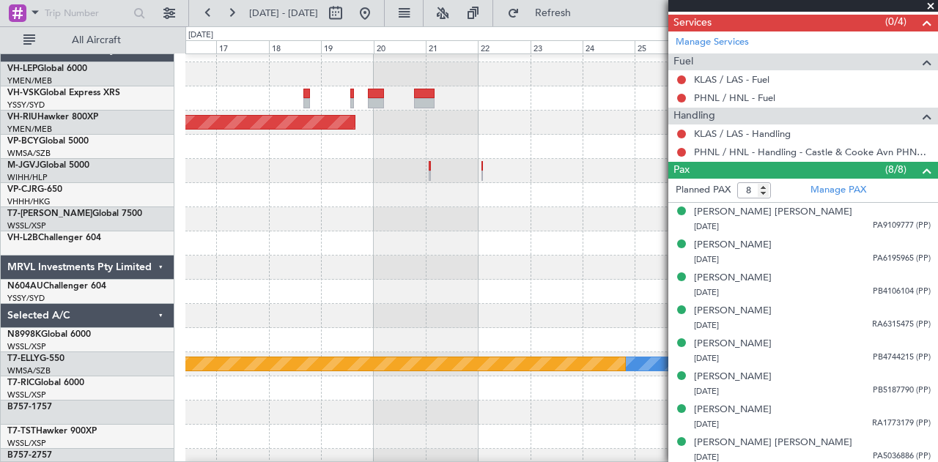
click at [167, 81] on div "Planned Maint [GEOGRAPHIC_DATA] ([GEOGRAPHIC_DATA]) [PERSON_NAME] Planned Maint…" at bounding box center [469, 244] width 938 height 436
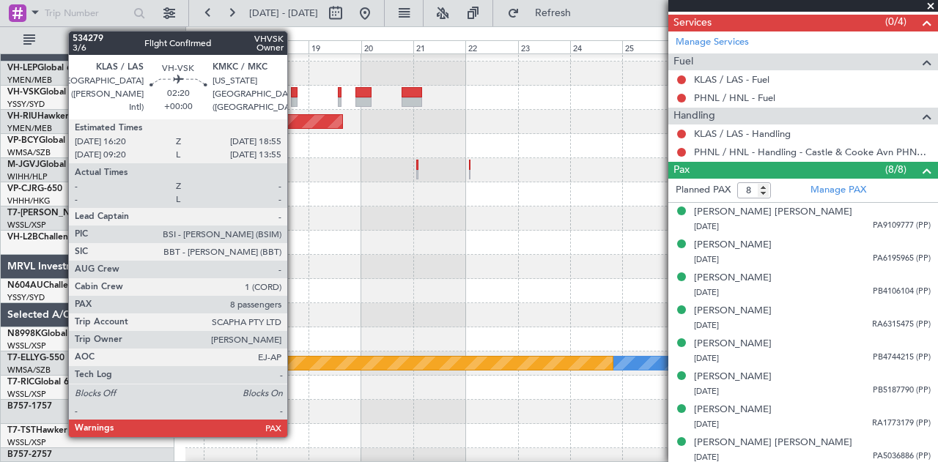
click at [295, 97] on div at bounding box center [294, 102] width 6 height 10
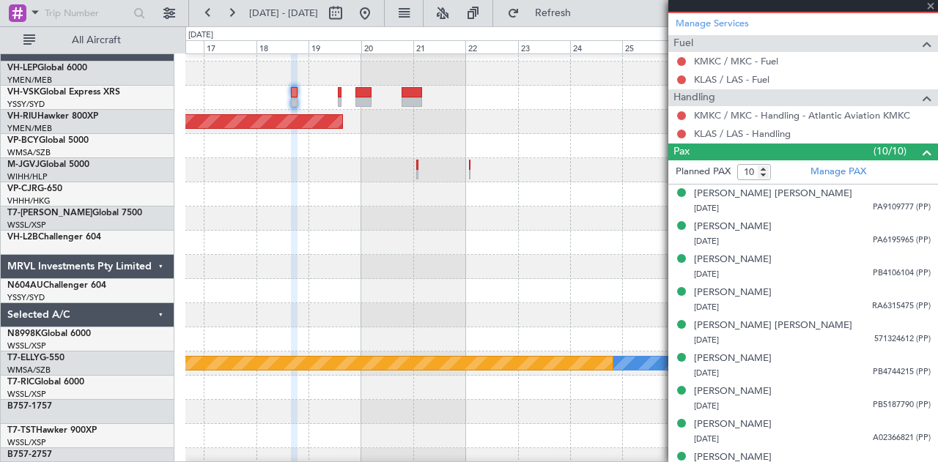
scroll to position [506, 0]
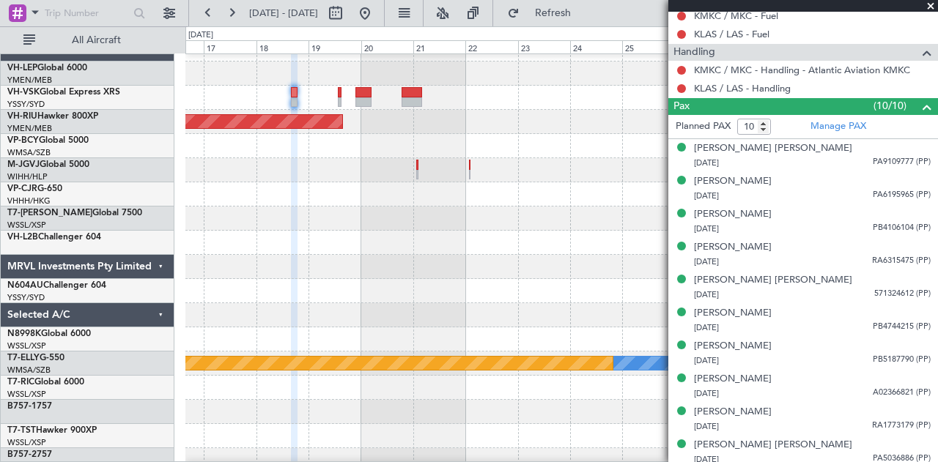
click at [929, 5] on span at bounding box center [930, 6] width 15 height 13
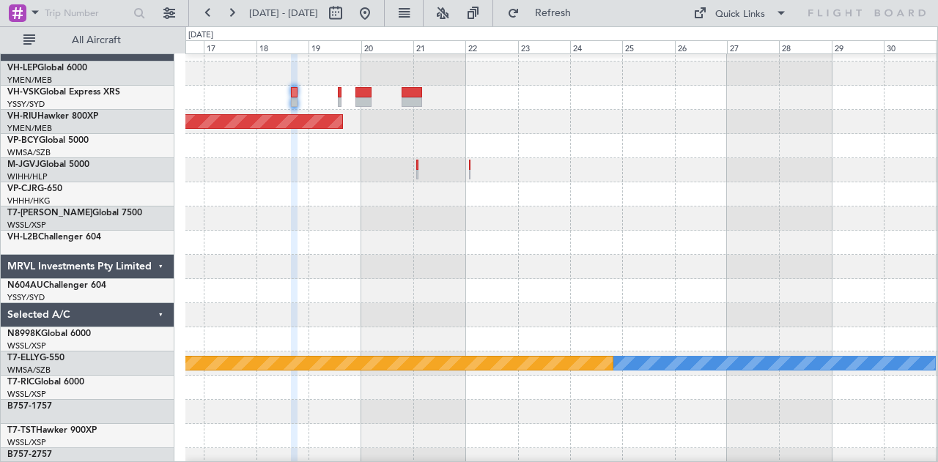
type input "0"
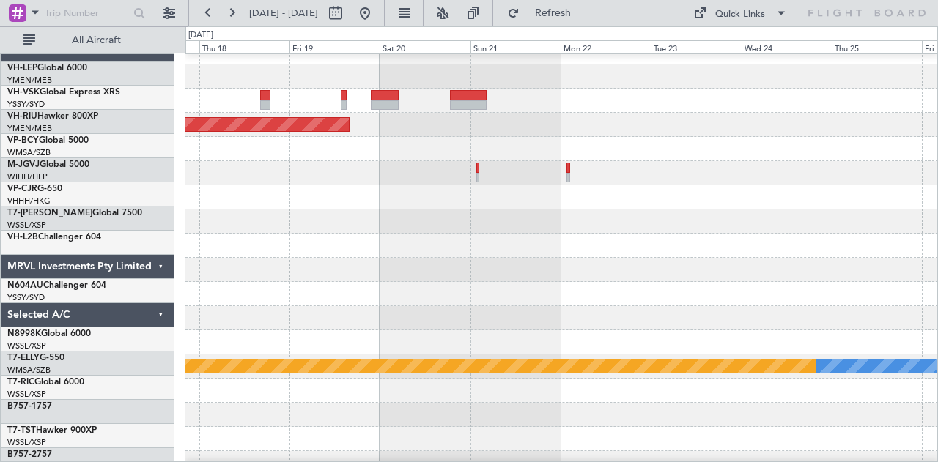
scroll to position [0, 0]
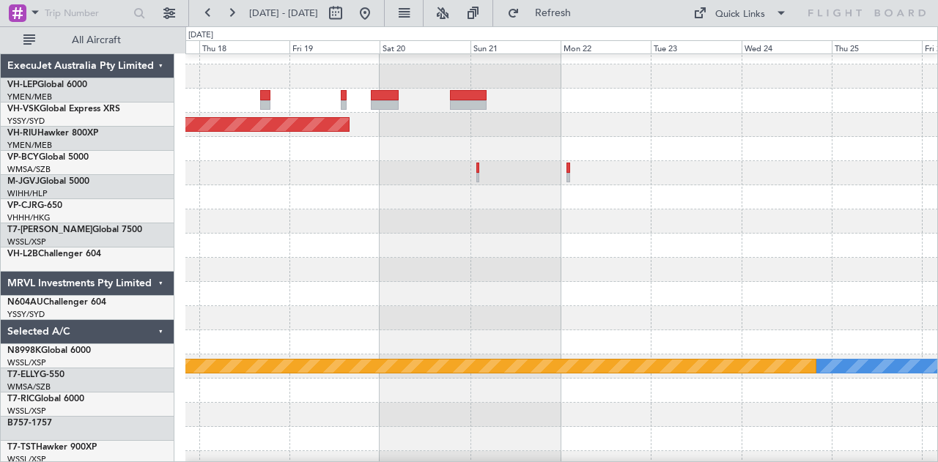
click at [559, 234] on div at bounding box center [561, 222] width 753 height 24
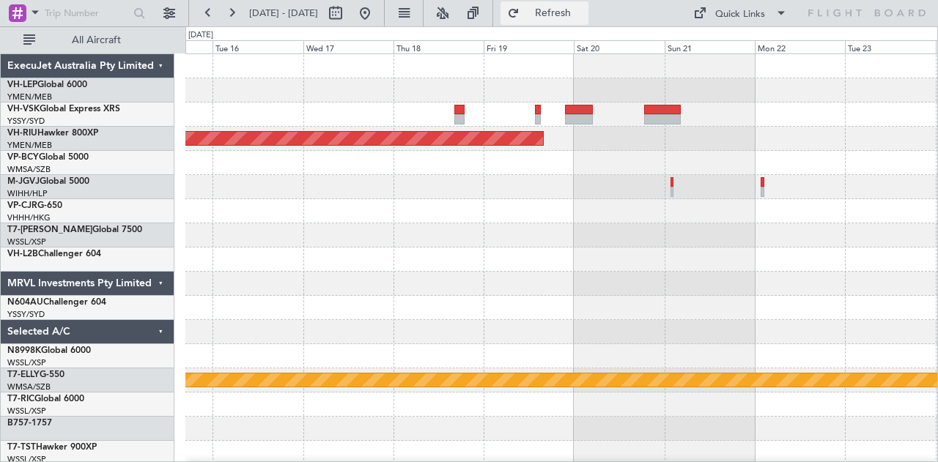
click at [575, 15] on span "Refresh" at bounding box center [554, 13] width 62 height 10
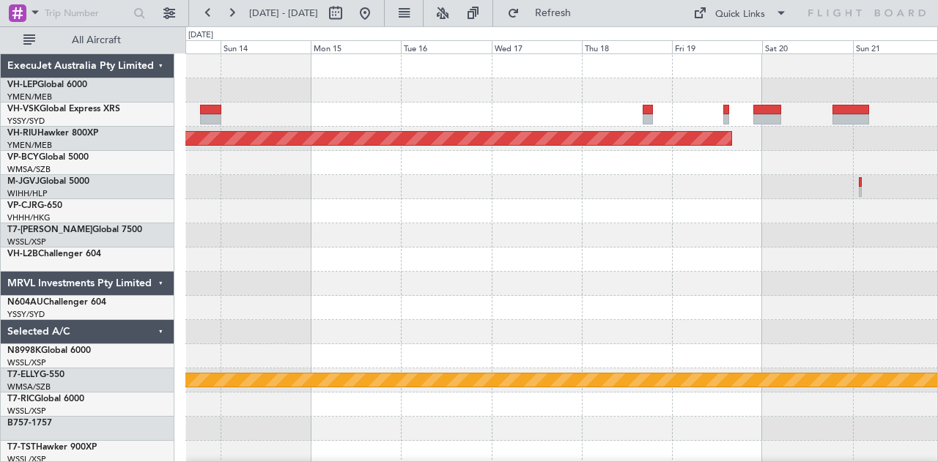
click at [457, 264] on div at bounding box center [561, 260] width 753 height 24
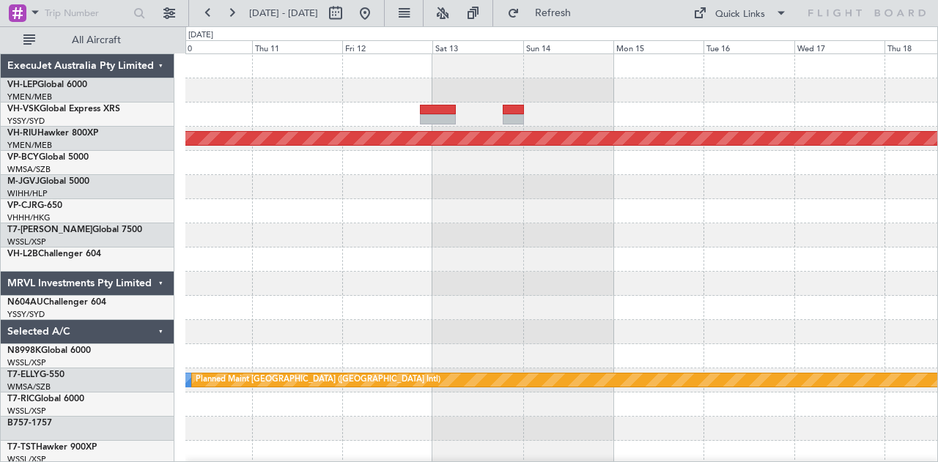
click at [783, 307] on div "Planned Maint [GEOGRAPHIC_DATA] ([GEOGRAPHIC_DATA]) [PERSON_NAME] Planned Maint…" at bounding box center [561, 453] width 753 height 798
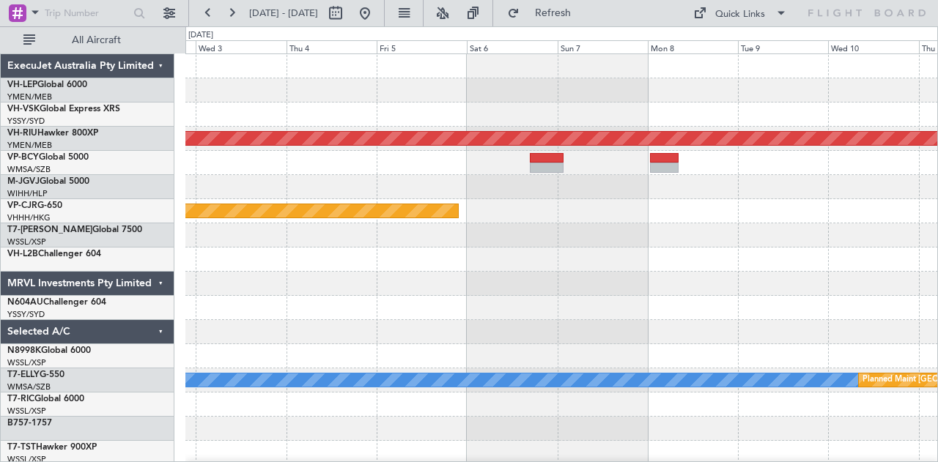
click at [682, 309] on div "Planned Maint [GEOGRAPHIC_DATA] ([GEOGRAPHIC_DATA]) Planned Maint [GEOGRAPHIC_D…" at bounding box center [561, 453] width 753 height 798
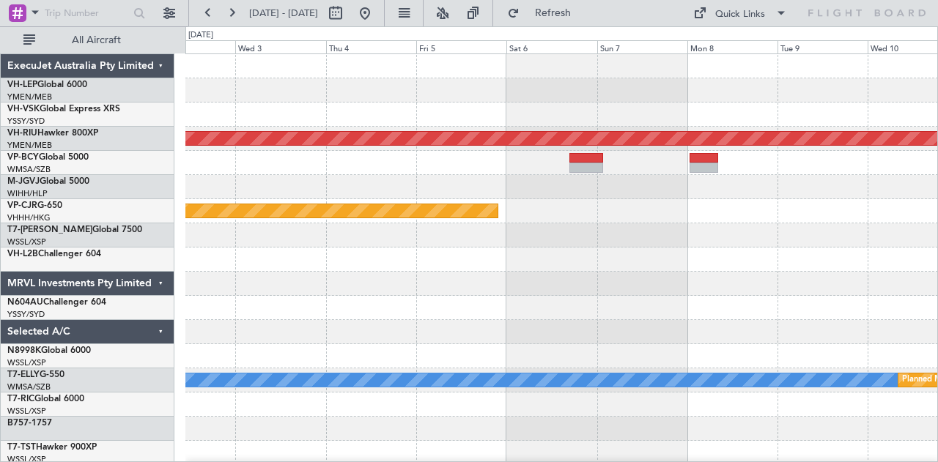
click at [680, 326] on div "Planned Maint [GEOGRAPHIC_DATA] ([GEOGRAPHIC_DATA]) Planned Maint [GEOGRAPHIC_D…" at bounding box center [561, 453] width 753 height 798
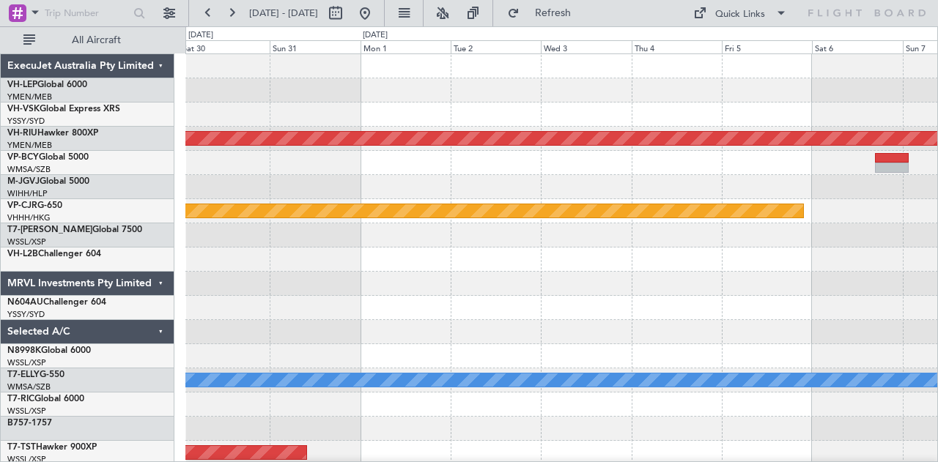
click at [937, 427] on div "Unplanned Maint Wichita (Wichita Mid-continent) Planned Maint [GEOGRAPHIC_DATA]…" at bounding box center [469, 244] width 938 height 436
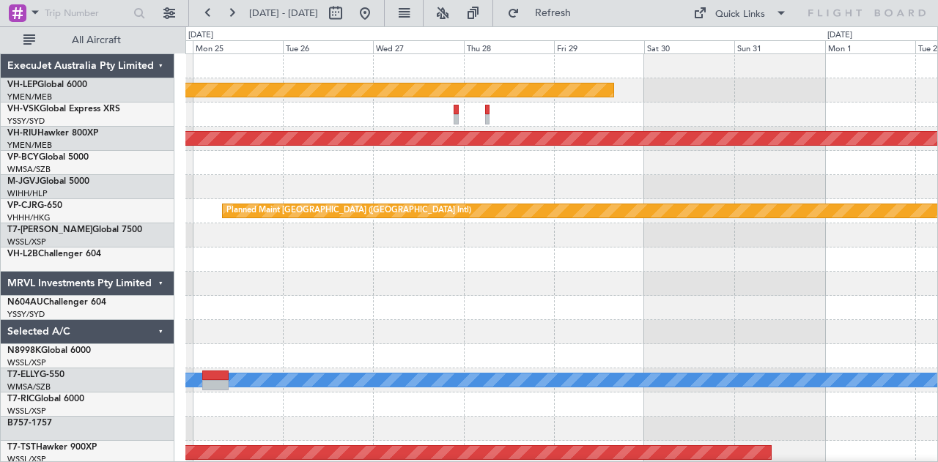
click at [792, 311] on div "Unplanned Maint Wichita (Wichita Mid-continent) Planned Maint [GEOGRAPHIC_DATA]…" at bounding box center [561, 453] width 753 height 798
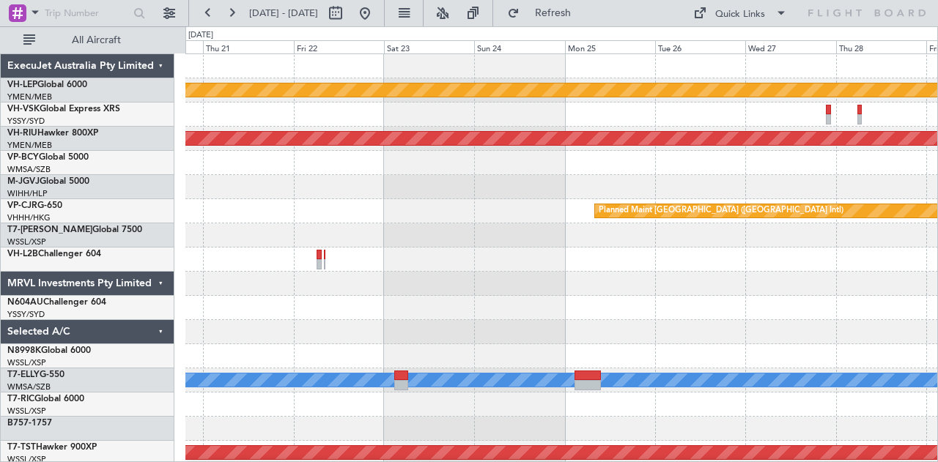
click at [759, 304] on div "Unplanned Maint Wichita (Wichita Mid-continent) Planned Maint [GEOGRAPHIC_DATA]…" at bounding box center [561, 453] width 753 height 798
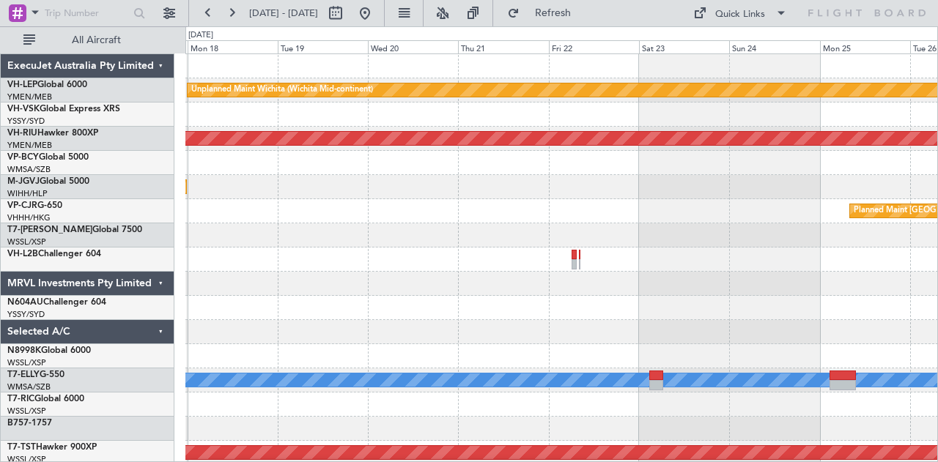
click at [833, 336] on div "Unplanned Maint Wichita (Wichita Mid-continent) Planned Maint [GEOGRAPHIC_DATA]…" at bounding box center [561, 453] width 753 height 798
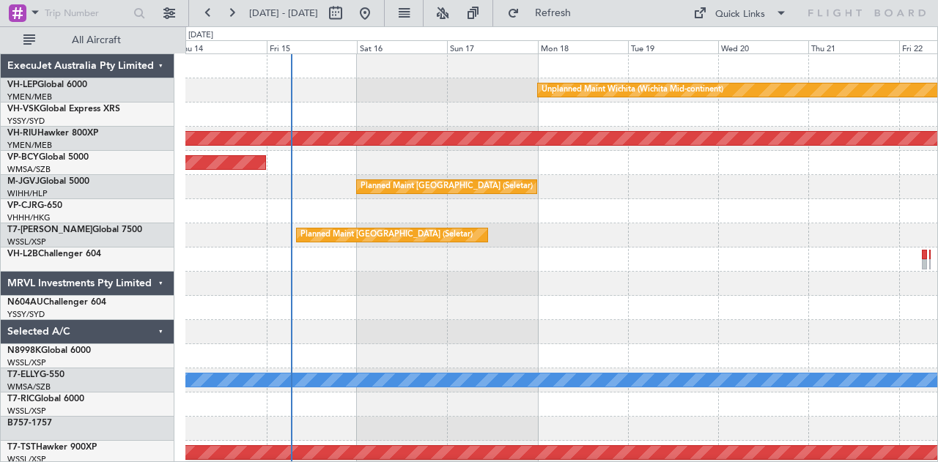
click at [722, 311] on div "Unplanned Maint Wichita (Wichita Mid-continent) Unplanned Maint Sydney ([PERSON…" at bounding box center [561, 453] width 753 height 798
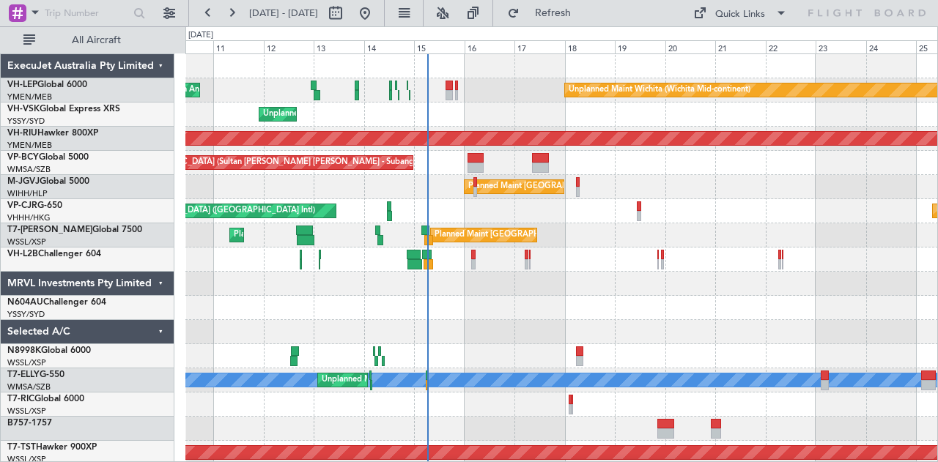
click at [463, 297] on div at bounding box center [561, 308] width 753 height 24
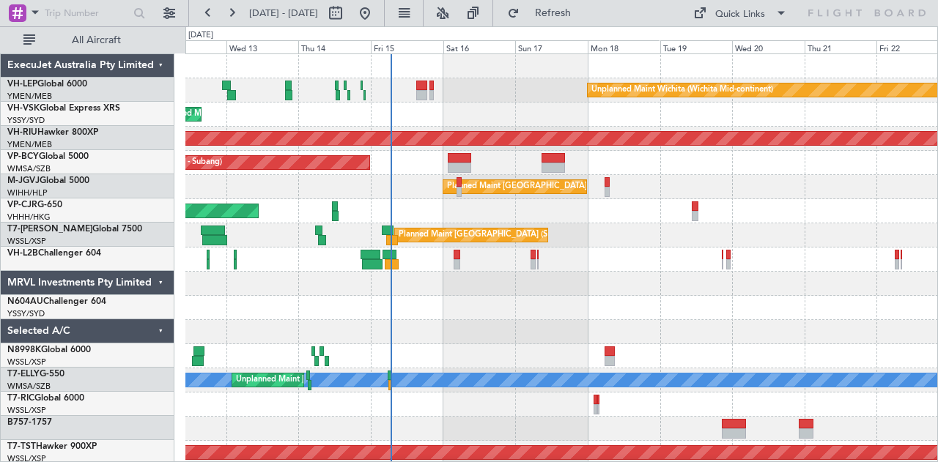
click at [559, 343] on div "Unplanned Maint Wichita (Wichita Mid-continent) Planned Maint [GEOGRAPHIC_DATA]…" at bounding box center [561, 453] width 753 height 798
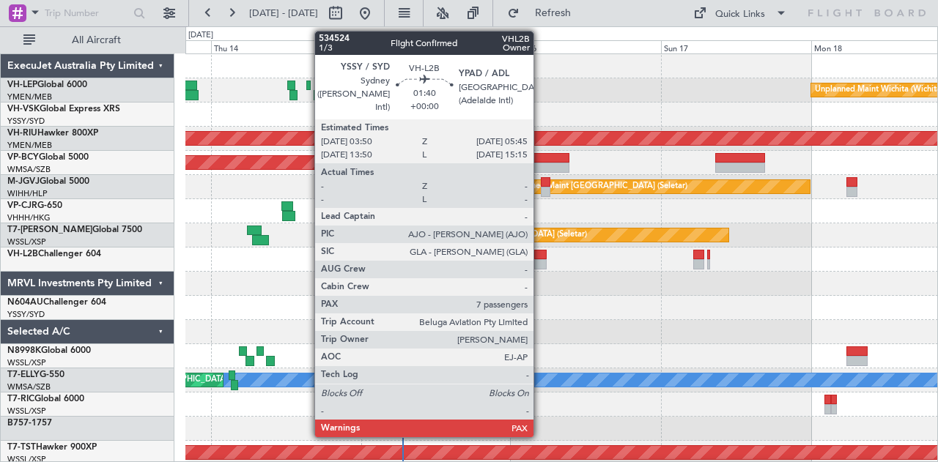
click at [541, 260] on div at bounding box center [540, 264] width 12 height 10
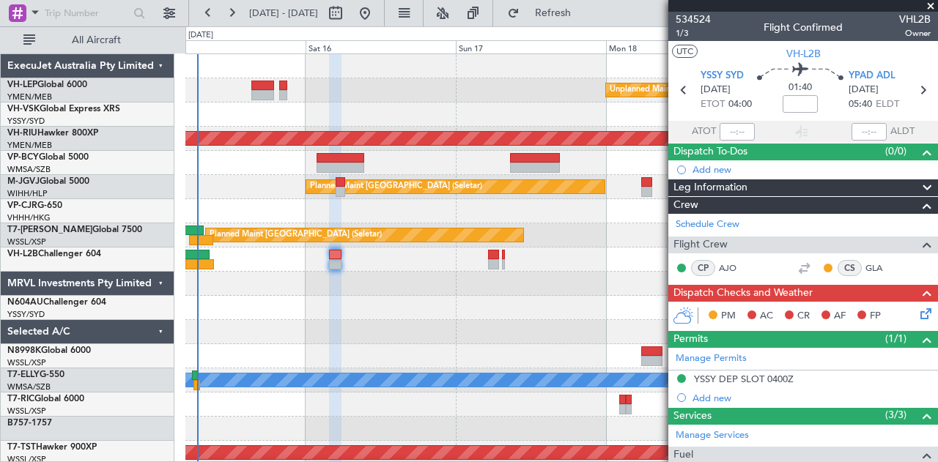
click at [377, 336] on div at bounding box center [561, 332] width 753 height 24
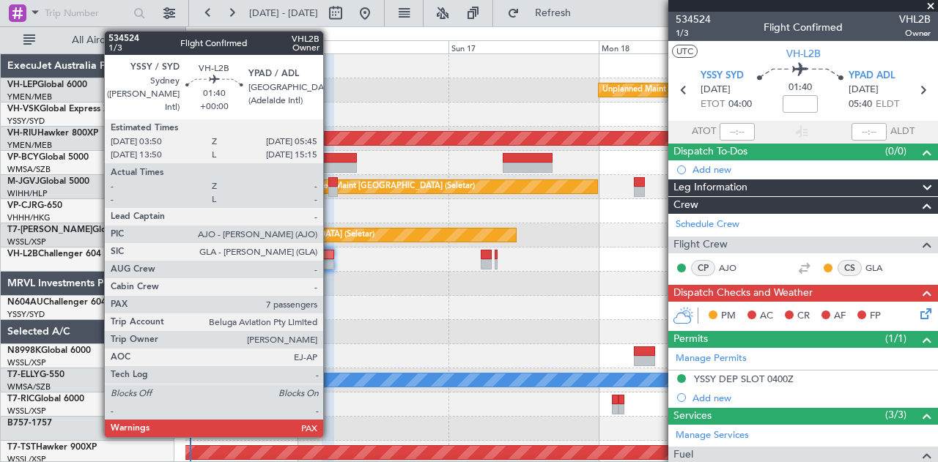
click at [331, 257] on div at bounding box center [328, 255] width 12 height 10
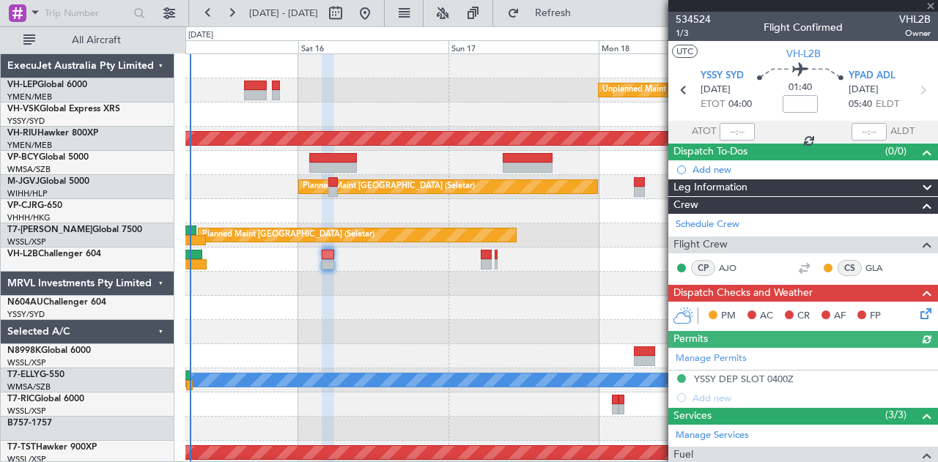
click at [918, 309] on icon at bounding box center [924, 312] width 12 height 12
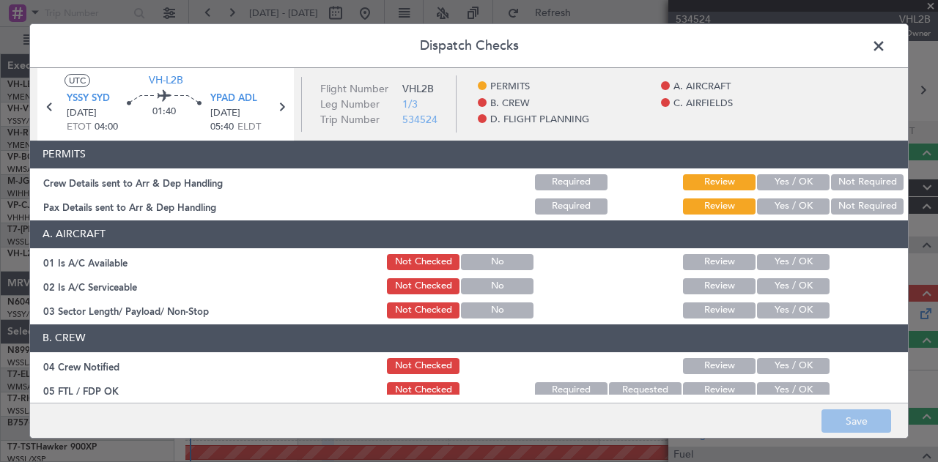
click at [837, 182] on button "Not Required" at bounding box center [867, 182] width 73 height 16
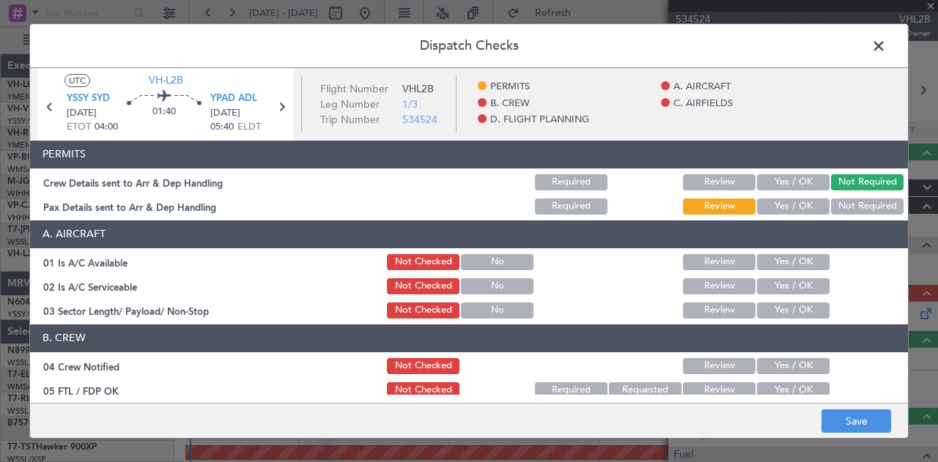
click at [833, 205] on button "Not Required" at bounding box center [867, 207] width 73 height 16
click at [775, 259] on button "Yes / OK" at bounding box center [793, 262] width 73 height 16
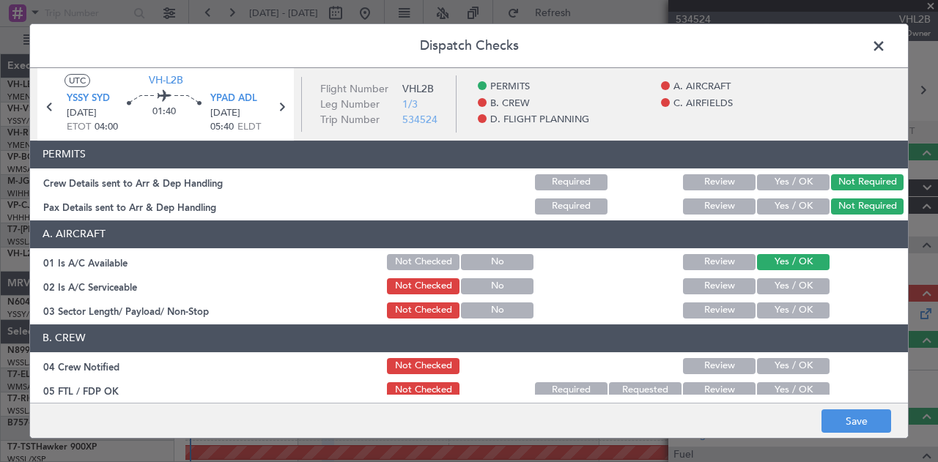
click at [765, 286] on button "Yes / OK" at bounding box center [793, 287] width 73 height 16
click at [767, 307] on button "Yes / OK" at bounding box center [793, 311] width 73 height 16
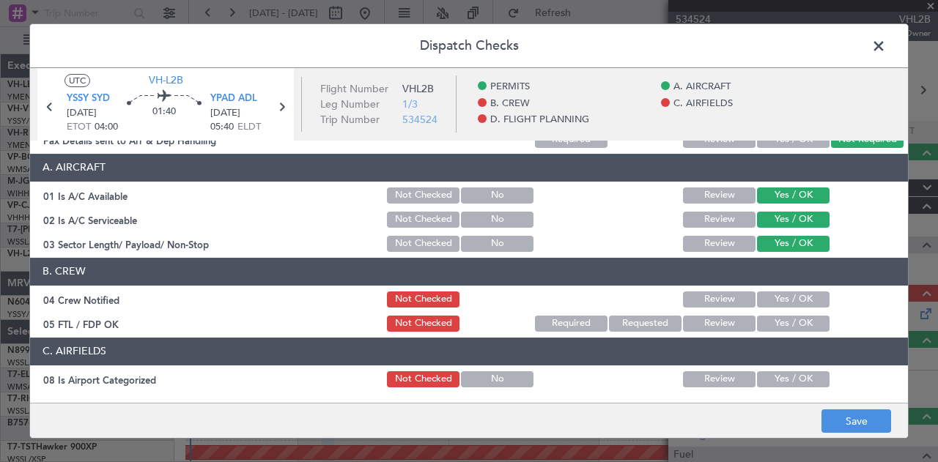
scroll to position [147, 0]
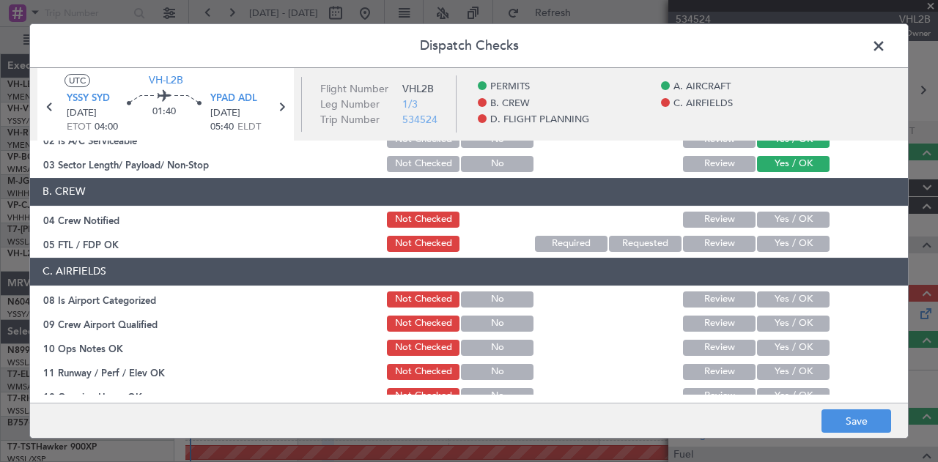
click at [774, 218] on button "Yes / OK" at bounding box center [793, 220] width 73 height 16
click at [771, 242] on button "Yes / OK" at bounding box center [793, 244] width 73 height 16
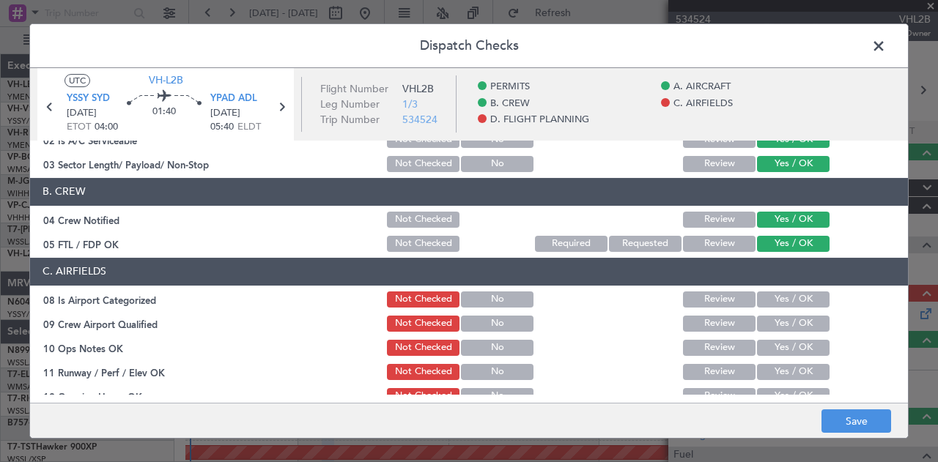
drag, startPoint x: 765, startPoint y: 295, endPoint x: 764, endPoint y: 314, distance: 19.8
click at [764, 298] on button "Yes / OK" at bounding box center [793, 300] width 73 height 16
click at [764, 324] on button "Yes / OK" at bounding box center [793, 324] width 73 height 16
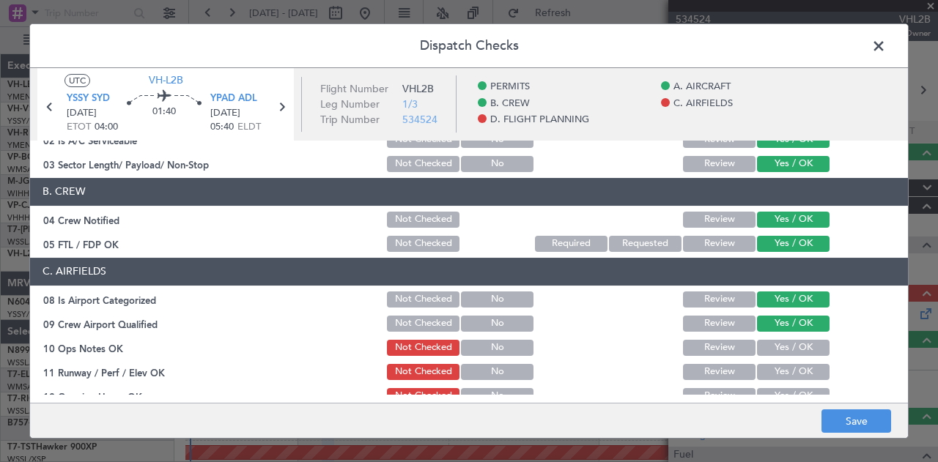
click at [767, 344] on button "Yes / OK" at bounding box center [793, 348] width 73 height 16
click at [768, 366] on button "Yes / OK" at bounding box center [793, 372] width 73 height 16
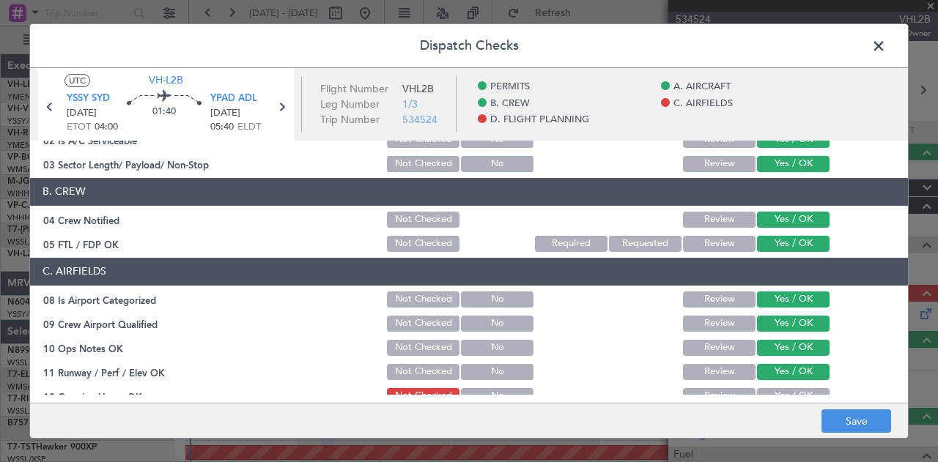
scroll to position [220, 0]
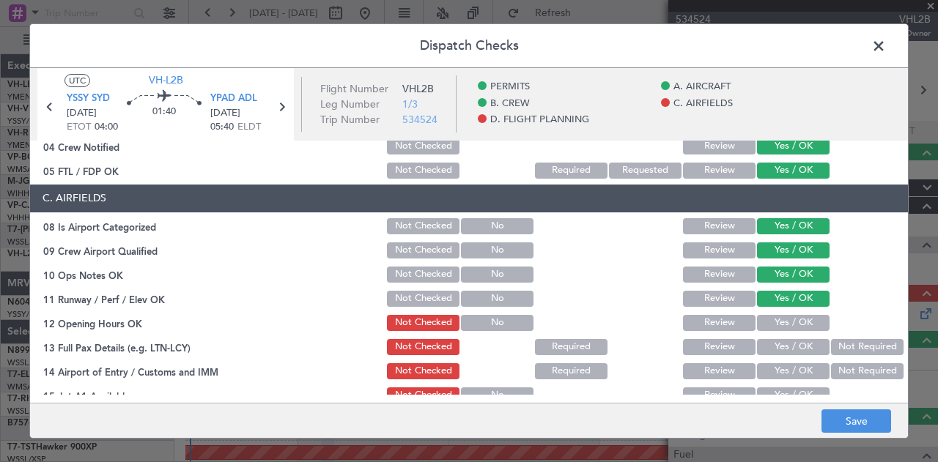
click at [775, 322] on button "Yes / OK" at bounding box center [793, 323] width 73 height 16
click at [786, 348] on button "Yes / OK" at bounding box center [793, 347] width 73 height 16
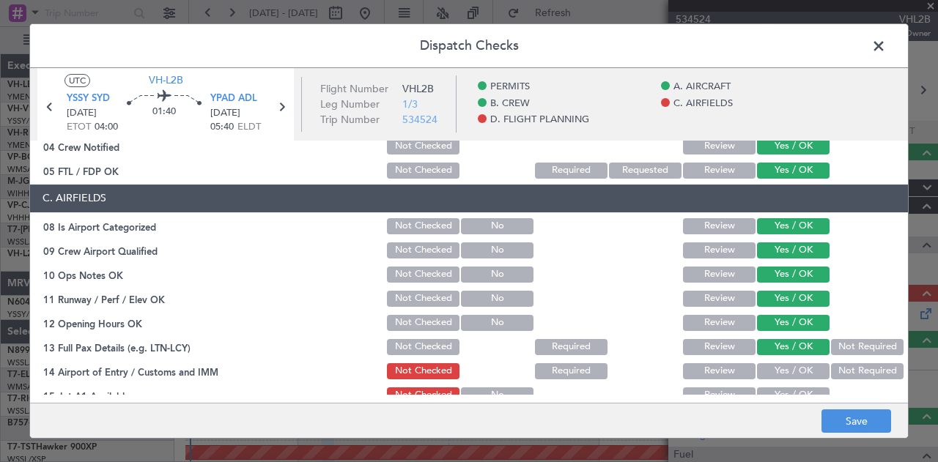
click at [846, 366] on button "Not Required" at bounding box center [867, 372] width 73 height 16
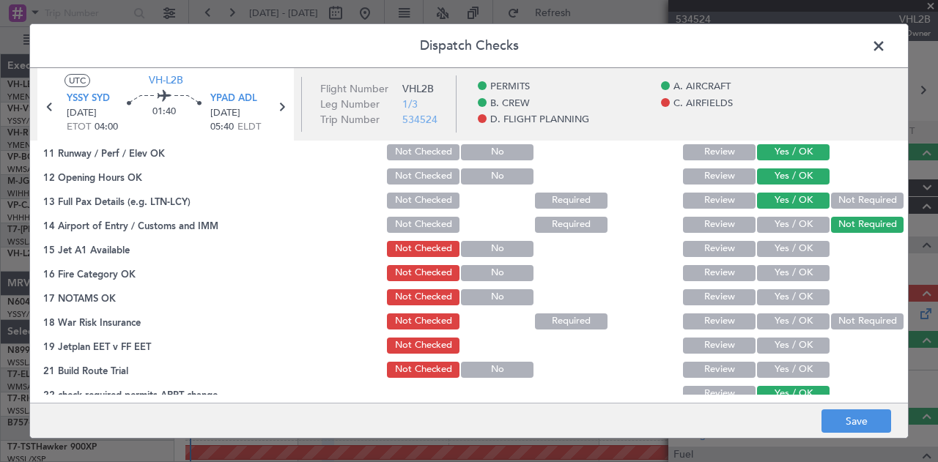
click at [783, 248] on button "Yes / OK" at bounding box center [793, 249] width 73 height 16
click at [778, 275] on button "Yes / OK" at bounding box center [793, 273] width 73 height 16
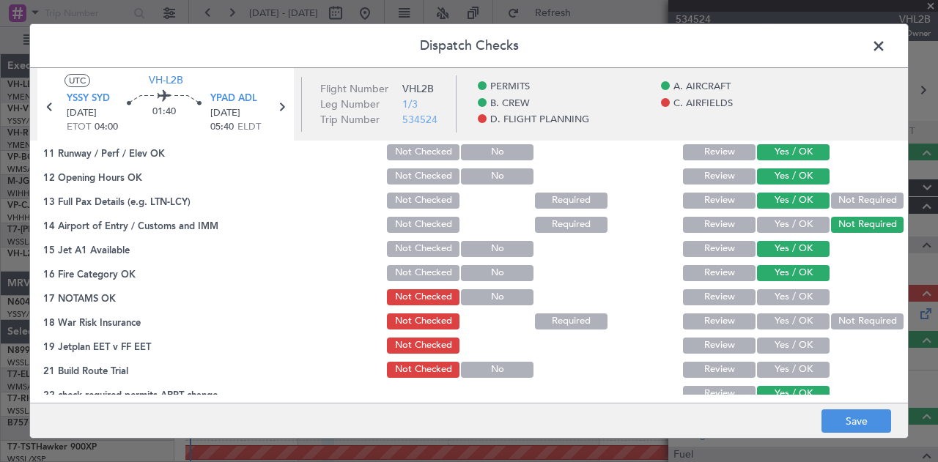
click at [778, 295] on button "Yes / OK" at bounding box center [793, 298] width 73 height 16
click at [835, 317] on button "Not Required" at bounding box center [867, 322] width 73 height 16
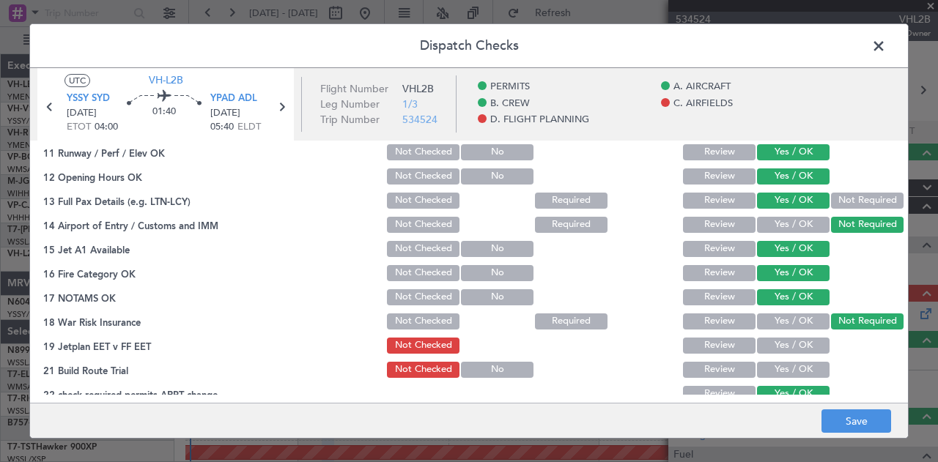
click at [806, 341] on button "Yes / OK" at bounding box center [793, 346] width 73 height 16
click at [802, 363] on button "Yes / OK" at bounding box center [793, 370] width 73 height 16
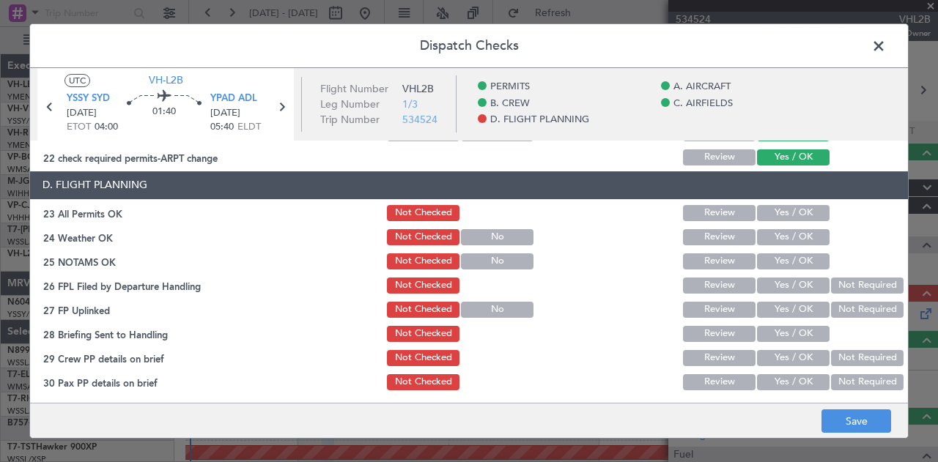
scroll to position [605, 0]
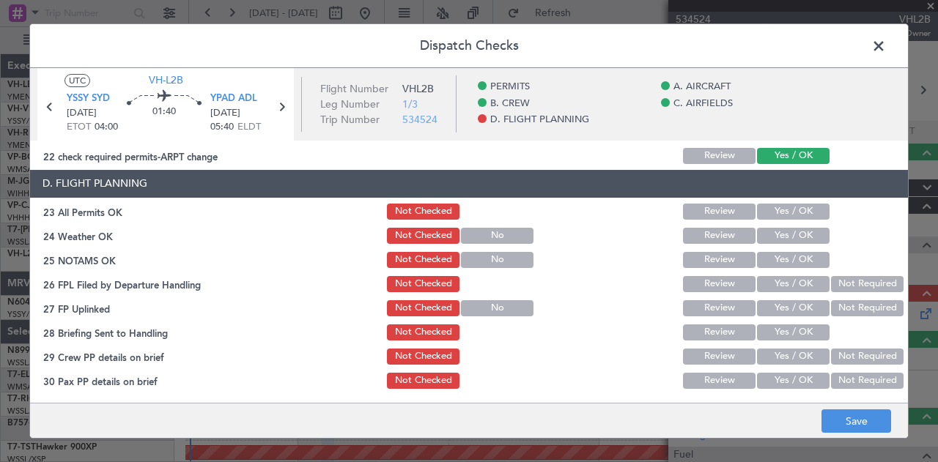
click at [770, 210] on button "Yes / OK" at bounding box center [793, 212] width 73 height 16
click at [767, 229] on button "Yes / OK" at bounding box center [793, 236] width 73 height 16
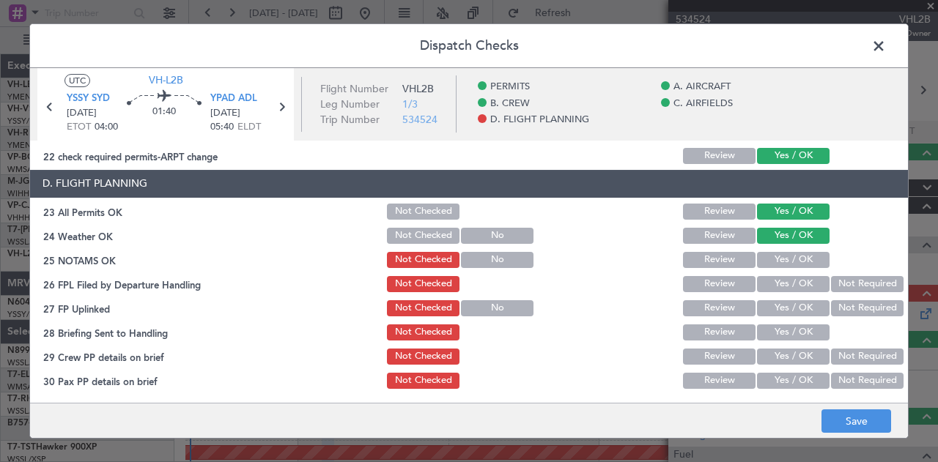
click at [769, 260] on button "Yes / OK" at bounding box center [793, 260] width 73 height 16
drag, startPoint x: 838, startPoint y: 279, endPoint x: 841, endPoint y: 292, distance: 13.5
click at [839, 279] on button "Not Required" at bounding box center [867, 284] width 73 height 16
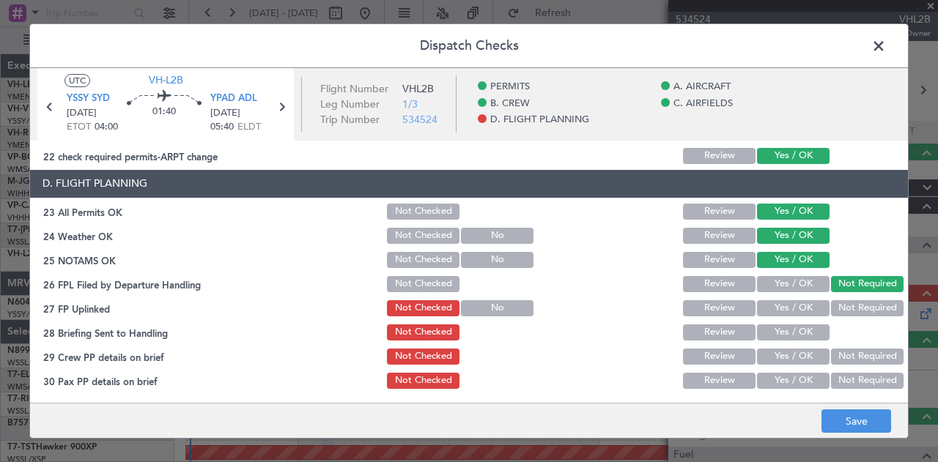
click at [840, 309] on button "Not Required" at bounding box center [867, 308] width 73 height 16
click at [736, 331] on button "Review" at bounding box center [719, 333] width 73 height 16
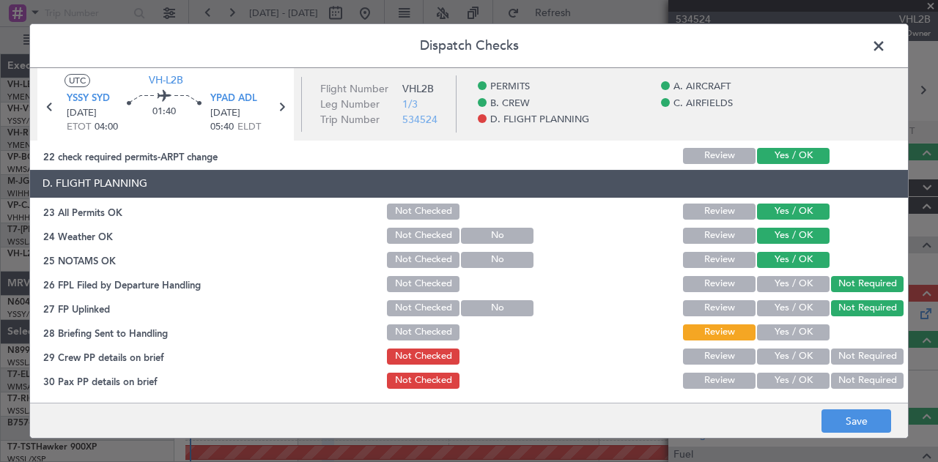
click at [842, 355] on button "Not Required" at bounding box center [867, 357] width 73 height 16
click at [840, 375] on button "Not Required" at bounding box center [867, 381] width 73 height 16
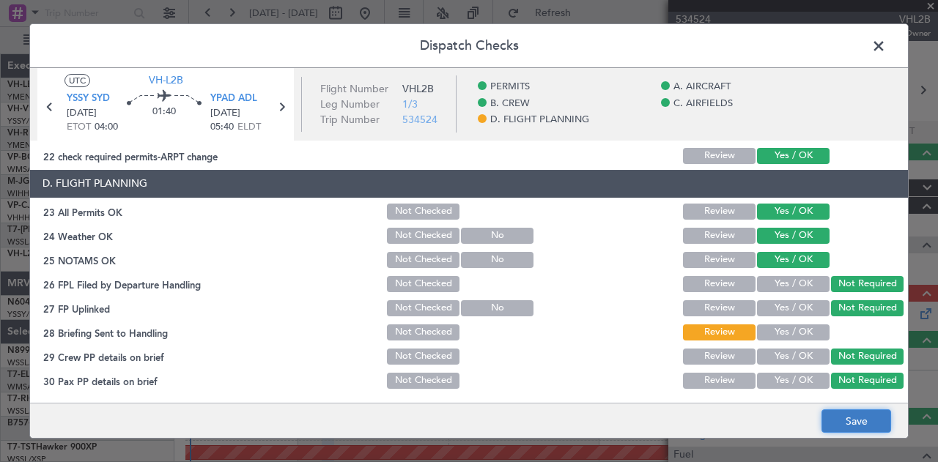
click at [855, 427] on button "Save" at bounding box center [857, 421] width 70 height 23
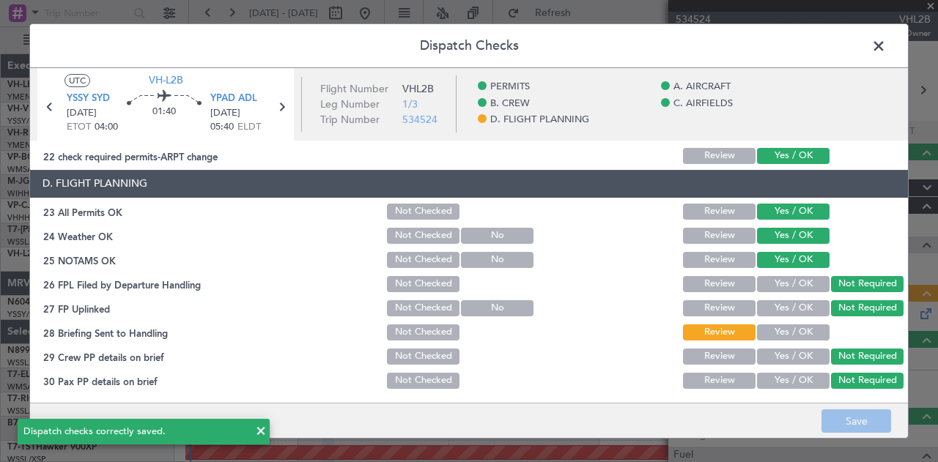
click at [886, 48] on span at bounding box center [886, 49] width 0 height 29
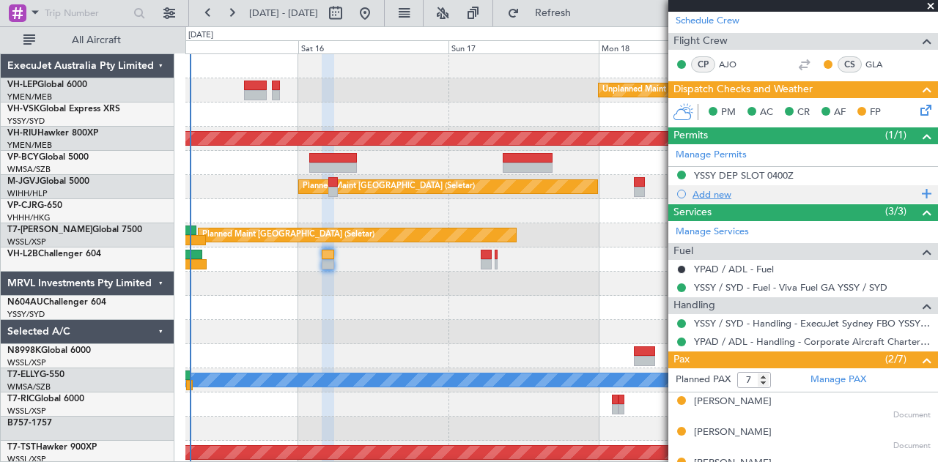
scroll to position [0, 0]
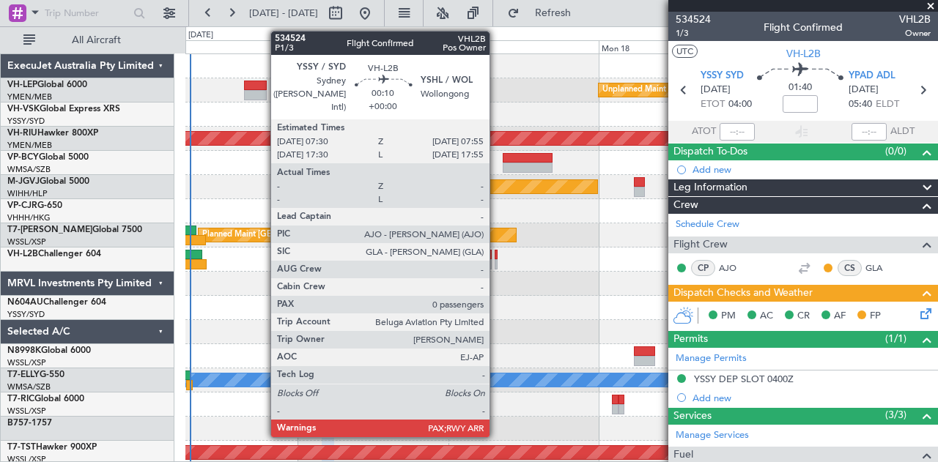
click at [497, 254] on div at bounding box center [496, 255] width 3 height 10
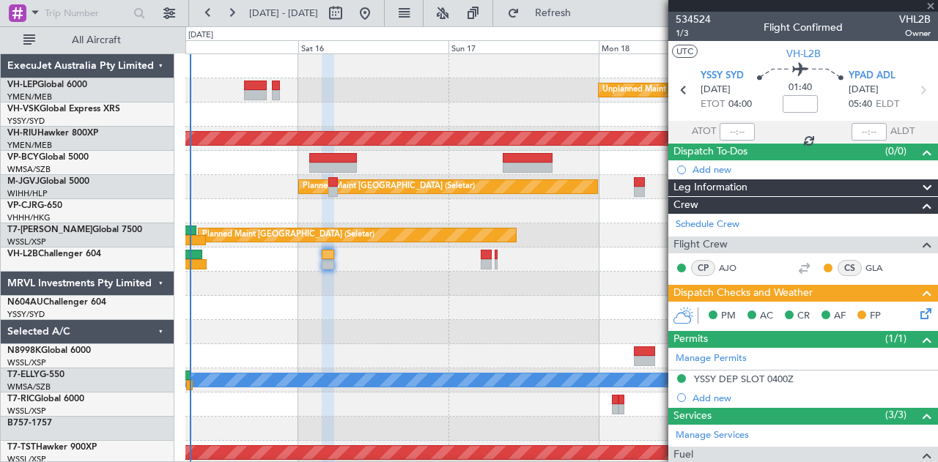
type input "0"
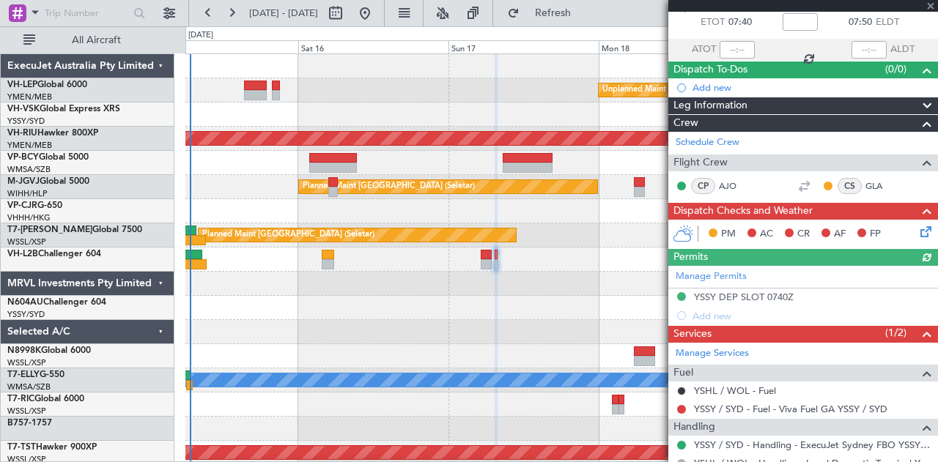
scroll to position [130, 0]
